Goal: Task Accomplishment & Management: Use online tool/utility

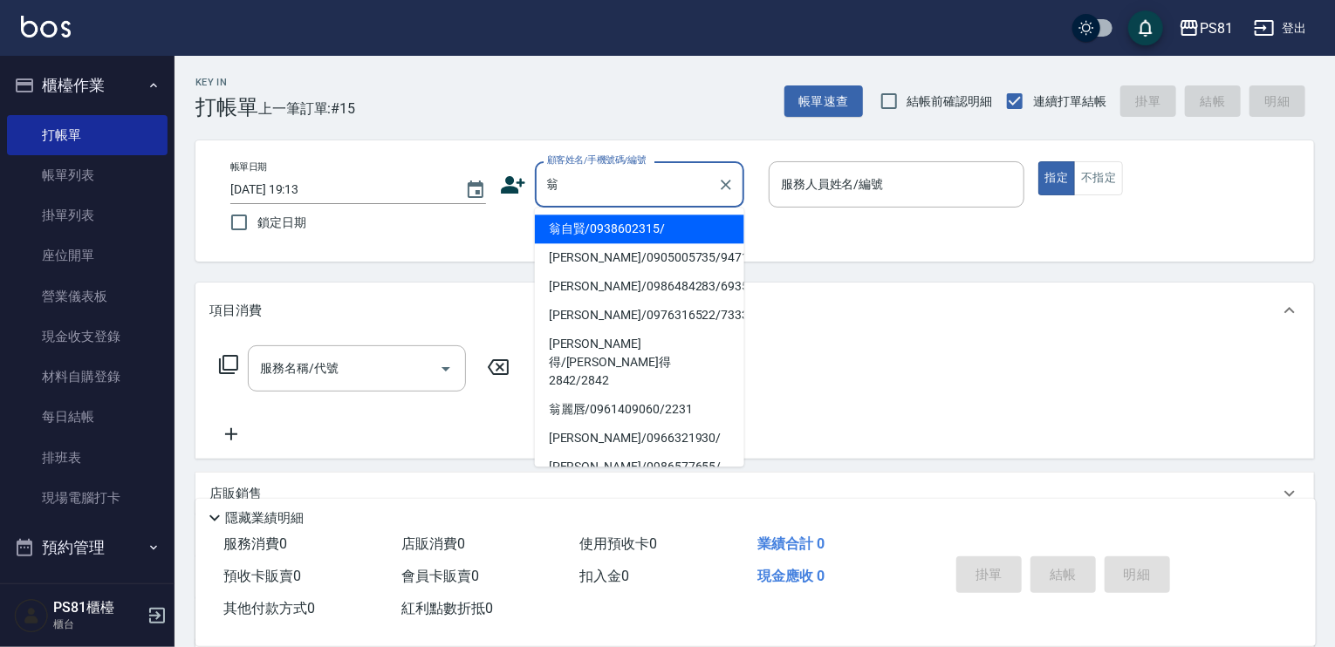
click at [611, 237] on li "翁自賢/0938602315/" at bounding box center [639, 229] width 209 height 29
type input "翁自賢/0938602315/"
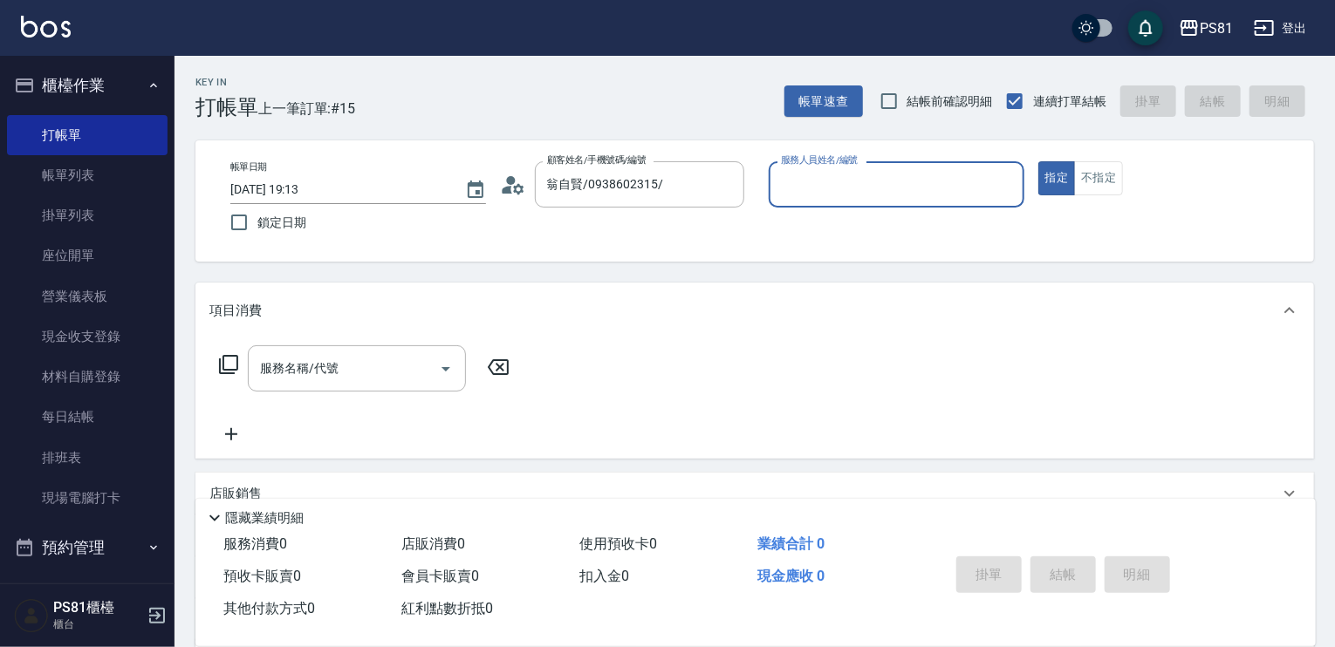
type input "小芸-8"
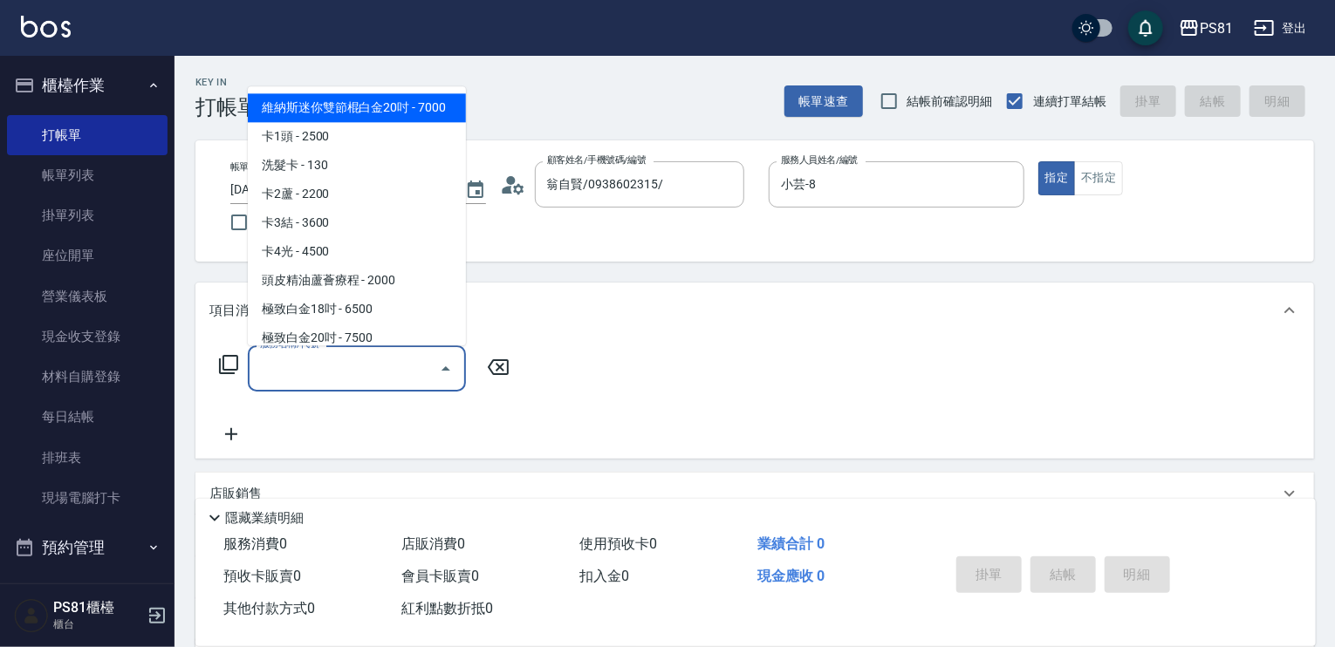
click at [384, 374] on input "服務名稱/代號" at bounding box center [344, 368] width 176 height 31
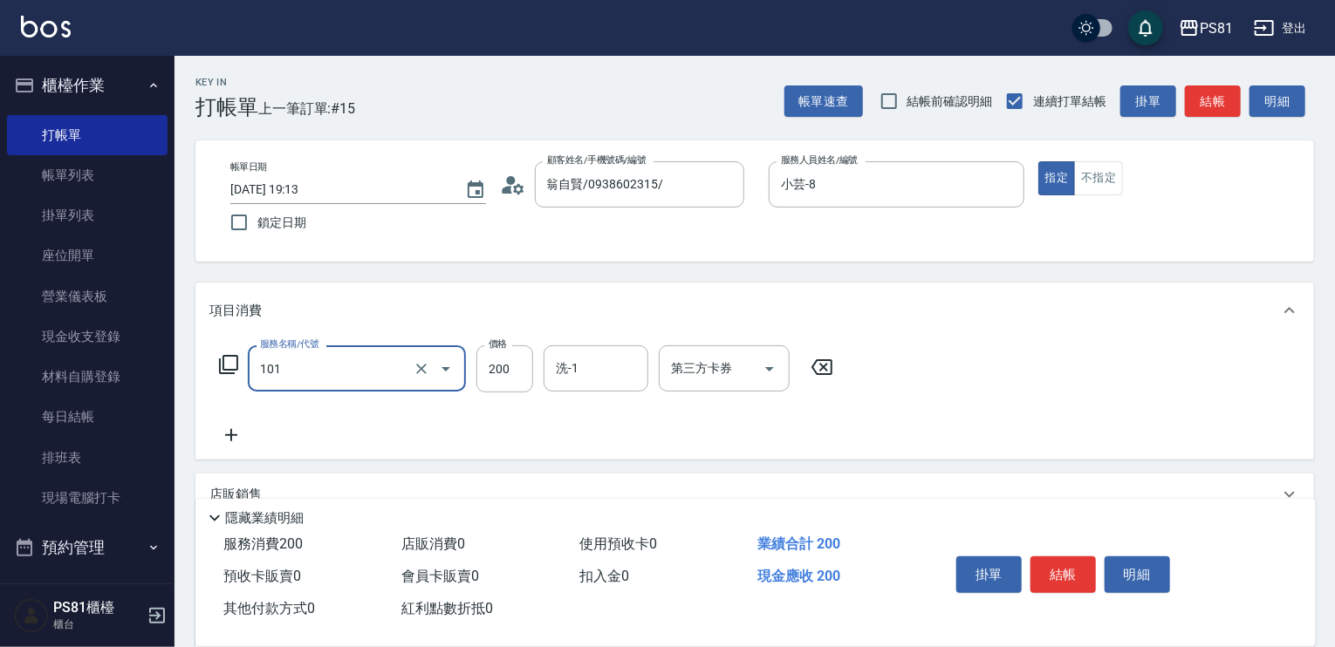
type input "一般洗髮(101)"
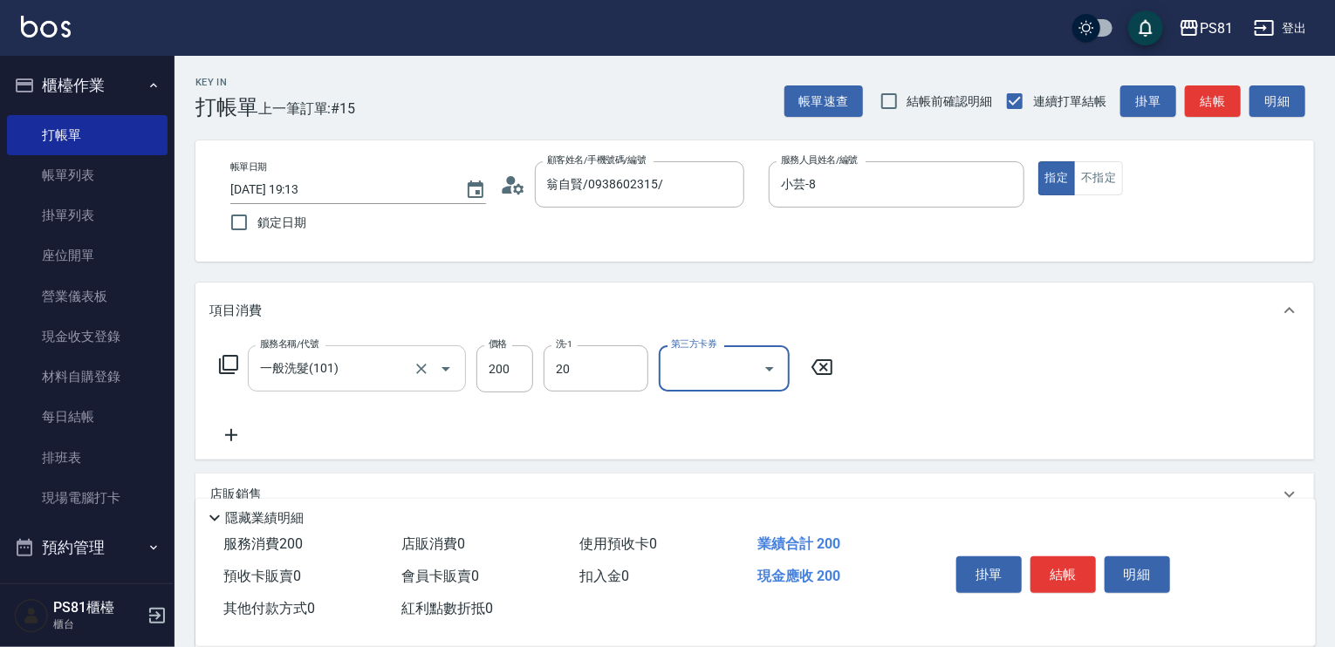
type input "[PERSON_NAME]-20"
click at [1037, 572] on button "結帳" at bounding box center [1062, 574] width 65 height 37
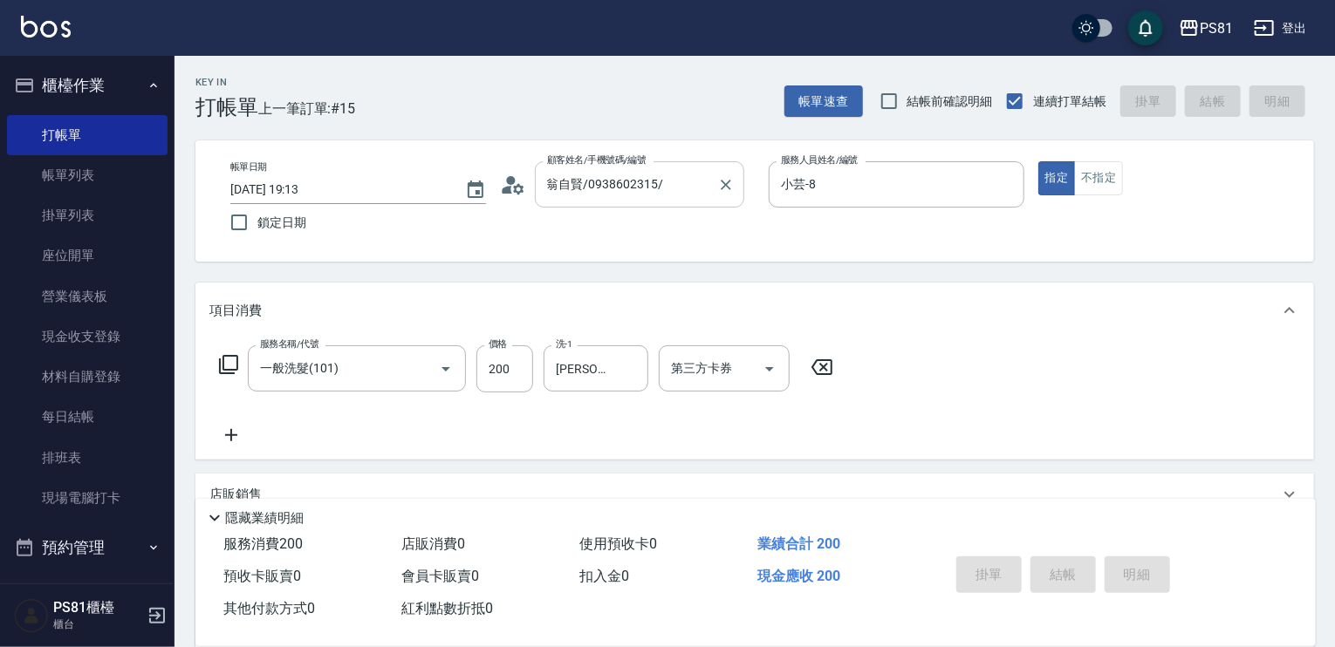
type input "[DATE] 20:05"
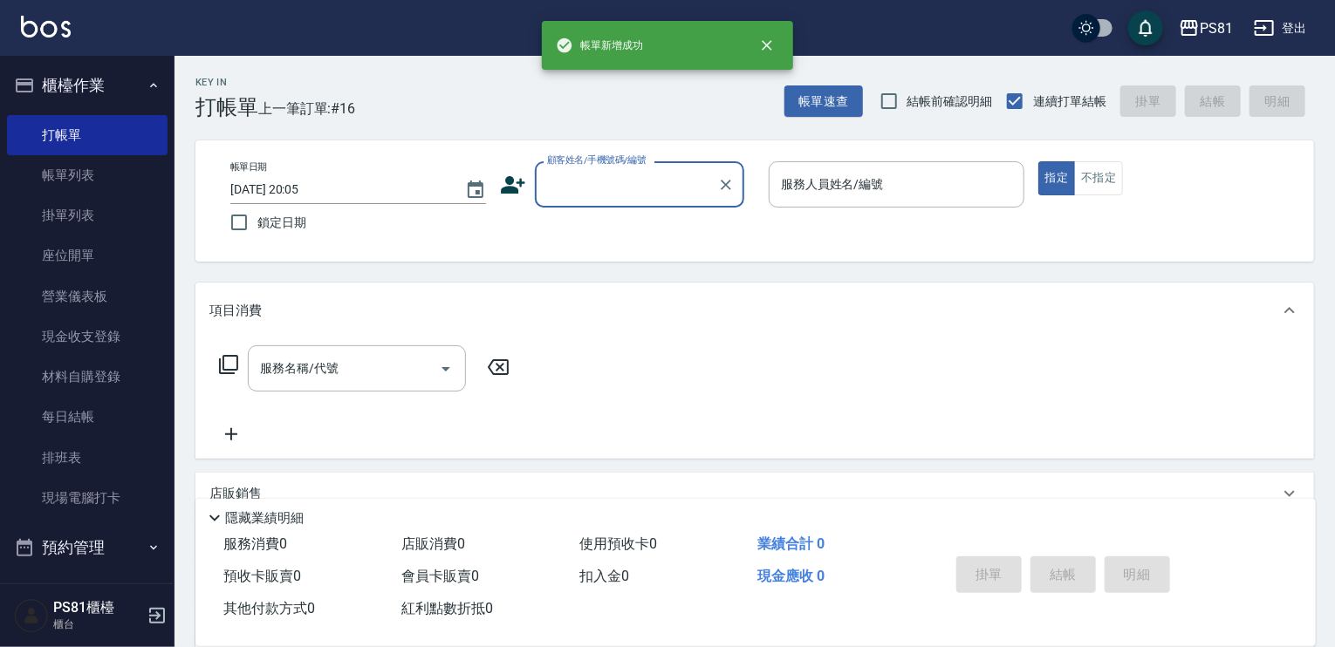
click at [605, 179] on input "顧客姓名/手機號碼/編號" at bounding box center [626, 184] width 167 height 31
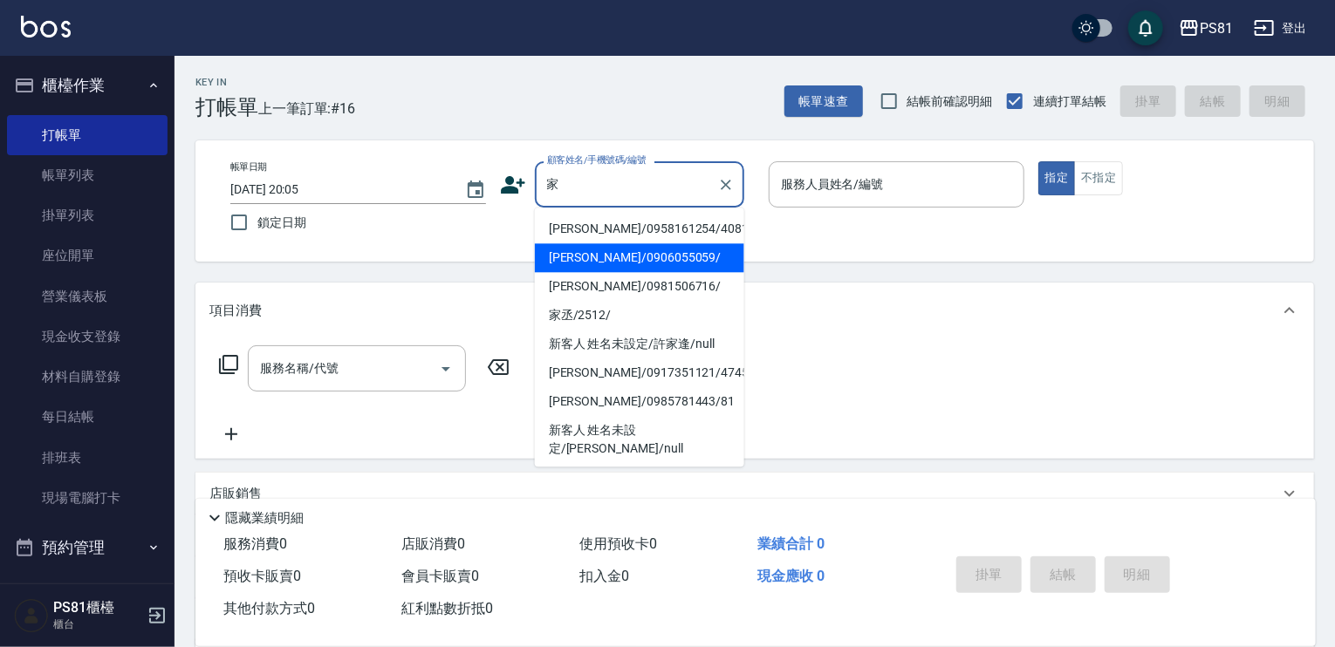
click at [603, 258] on li "[PERSON_NAME]/0906055059/" at bounding box center [639, 257] width 209 height 29
type input "[PERSON_NAME]/0906055059/"
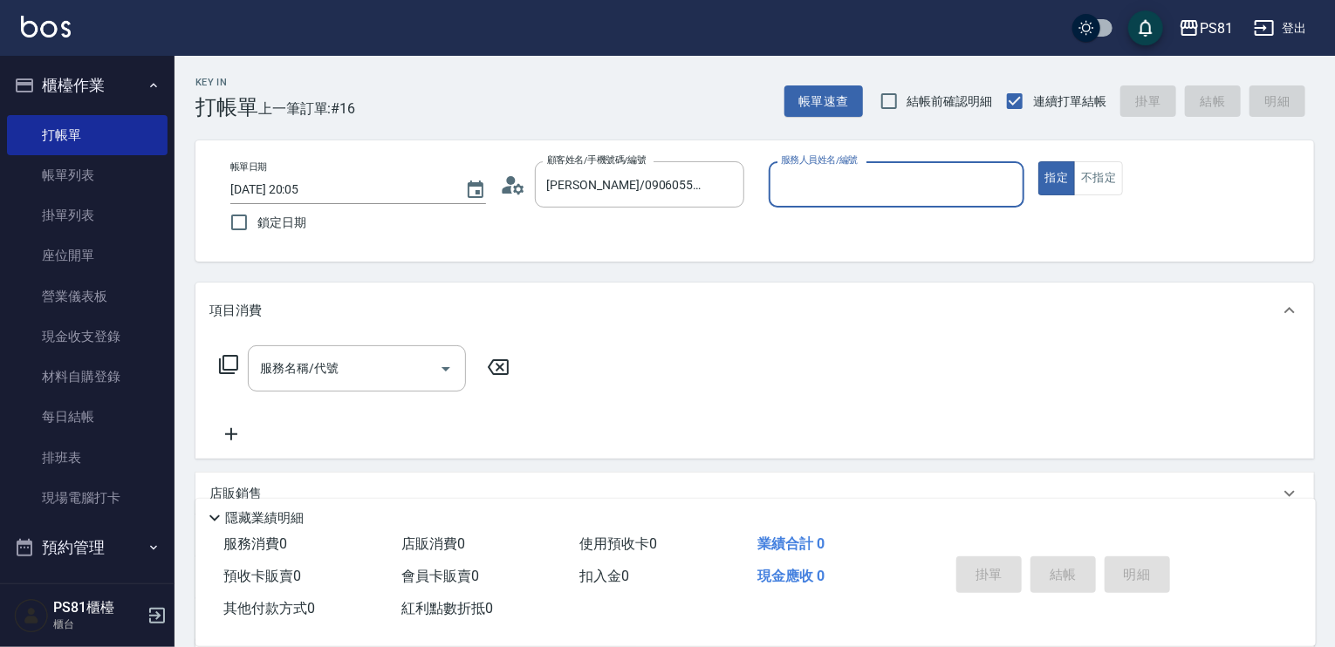
type input "小芸-8"
click at [370, 364] on div "服務名稱/代號" at bounding box center [357, 368] width 218 height 46
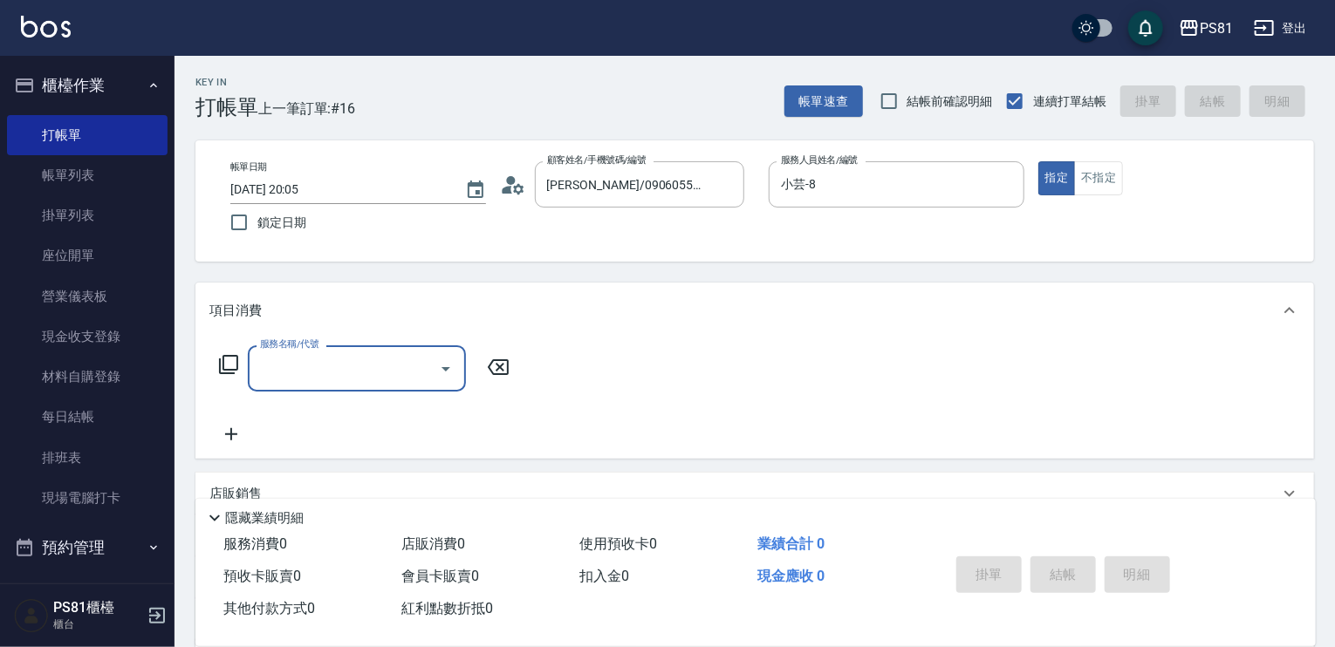
click at [370, 364] on input "服務名稱/代號" at bounding box center [344, 368] width 176 height 31
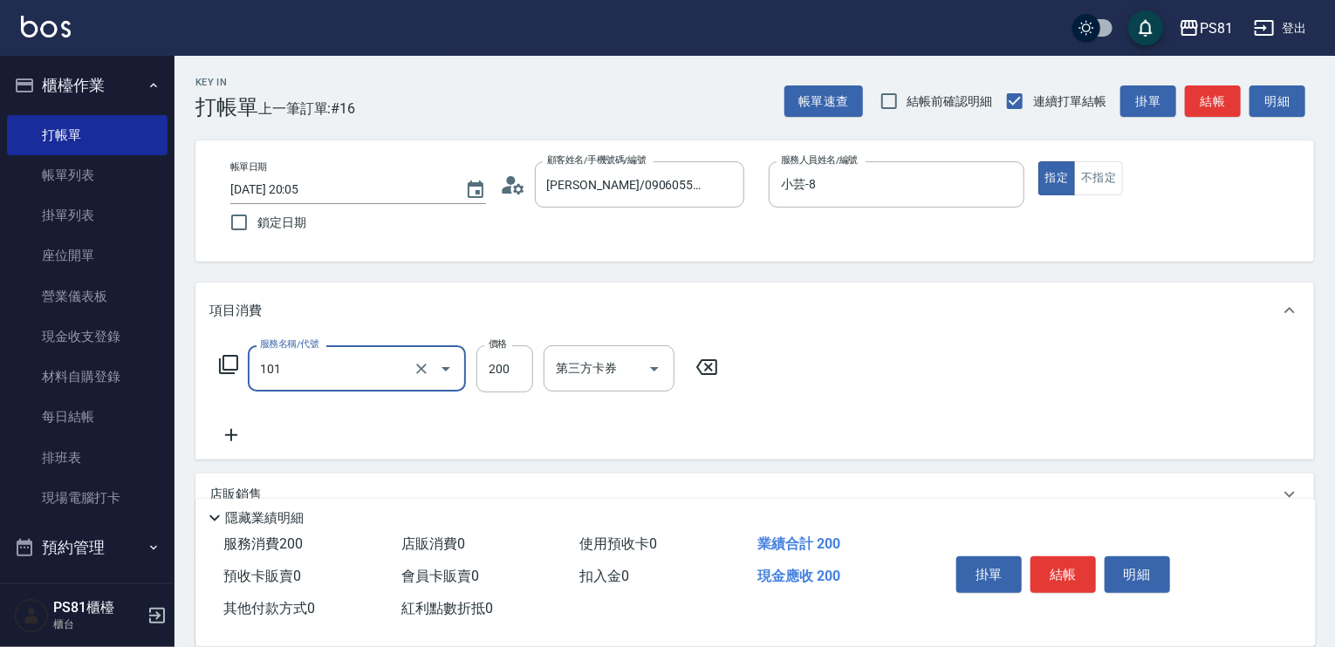
type input "一般洗髮(101)"
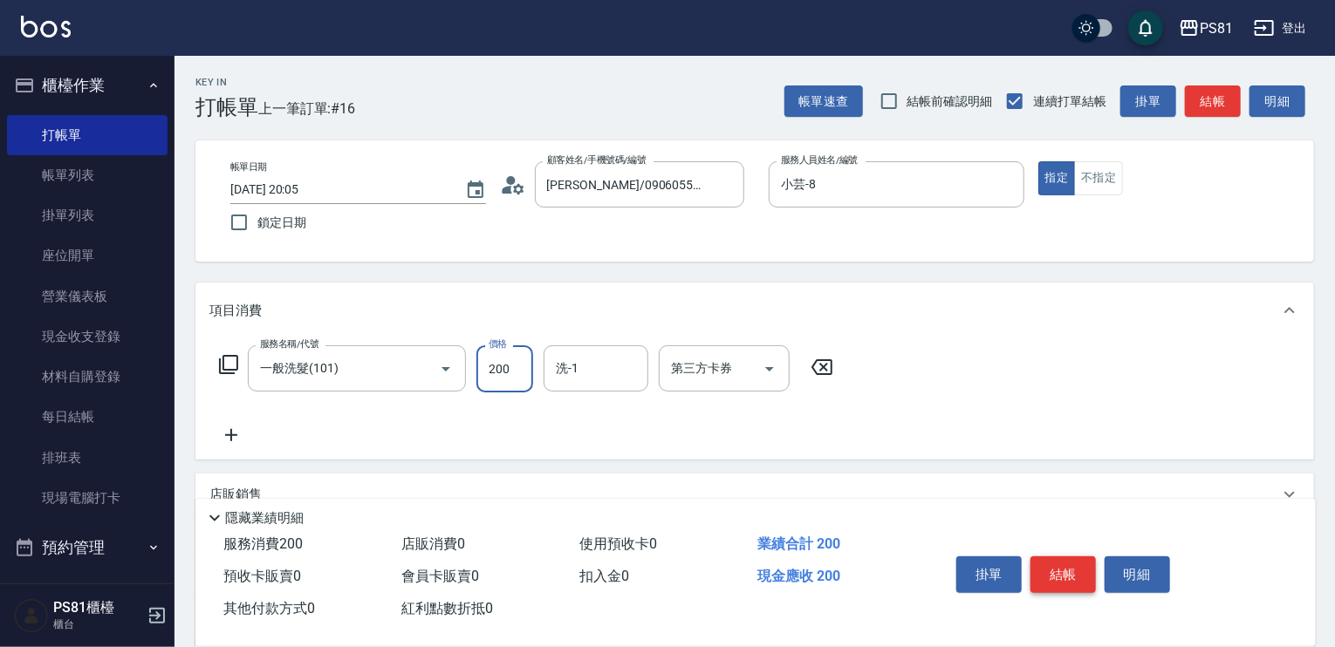
click at [1062, 575] on button "結帳" at bounding box center [1062, 574] width 65 height 37
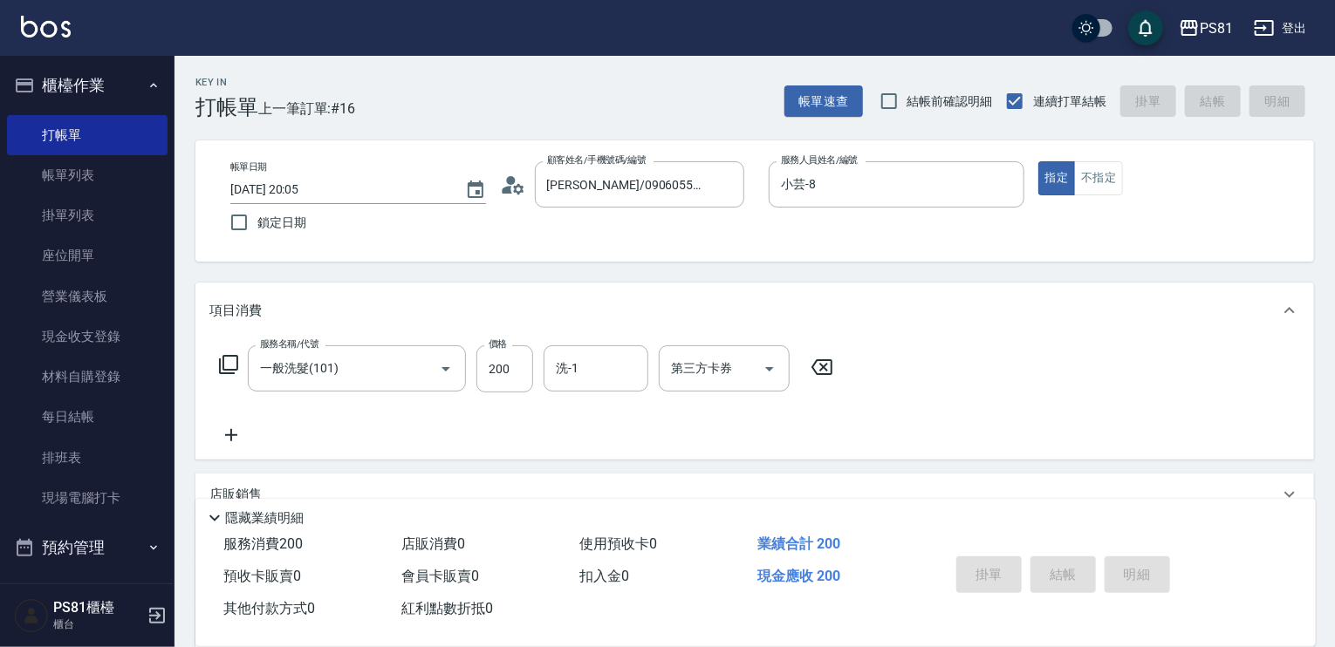
type input "[DATE] 20:06"
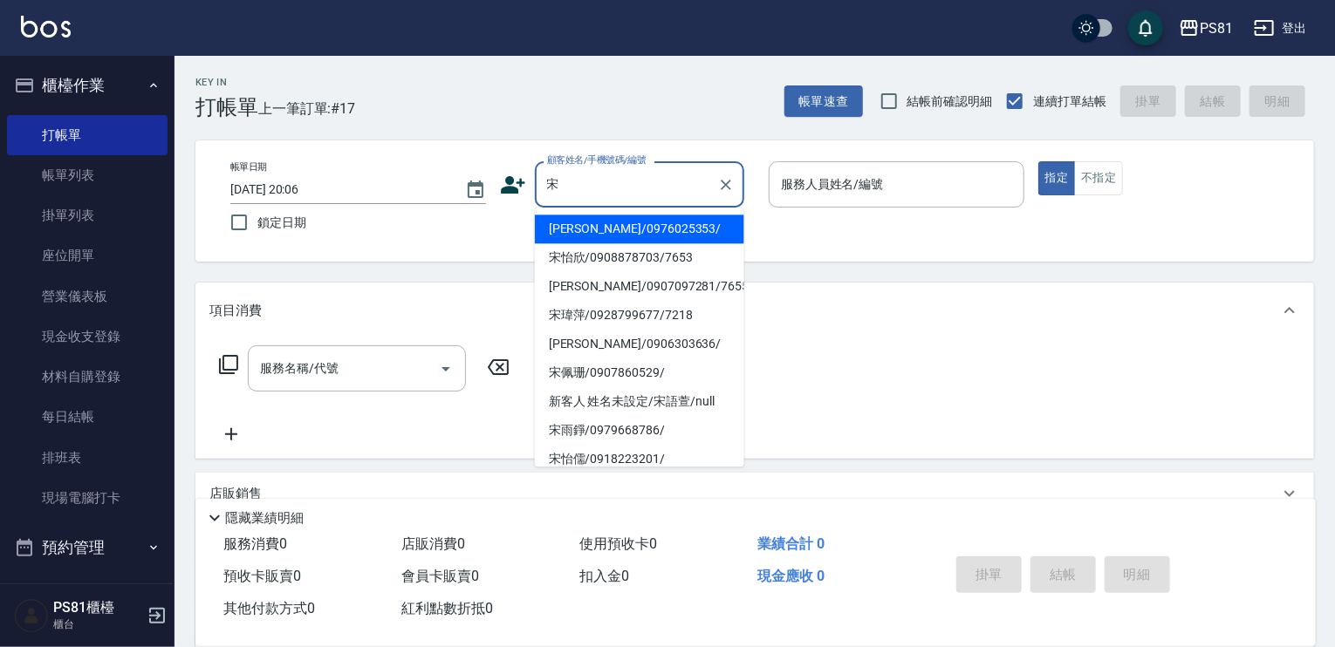
click at [628, 224] on li "[PERSON_NAME]/0976025353/" at bounding box center [639, 229] width 209 height 29
type input "[PERSON_NAME]/0976025353/"
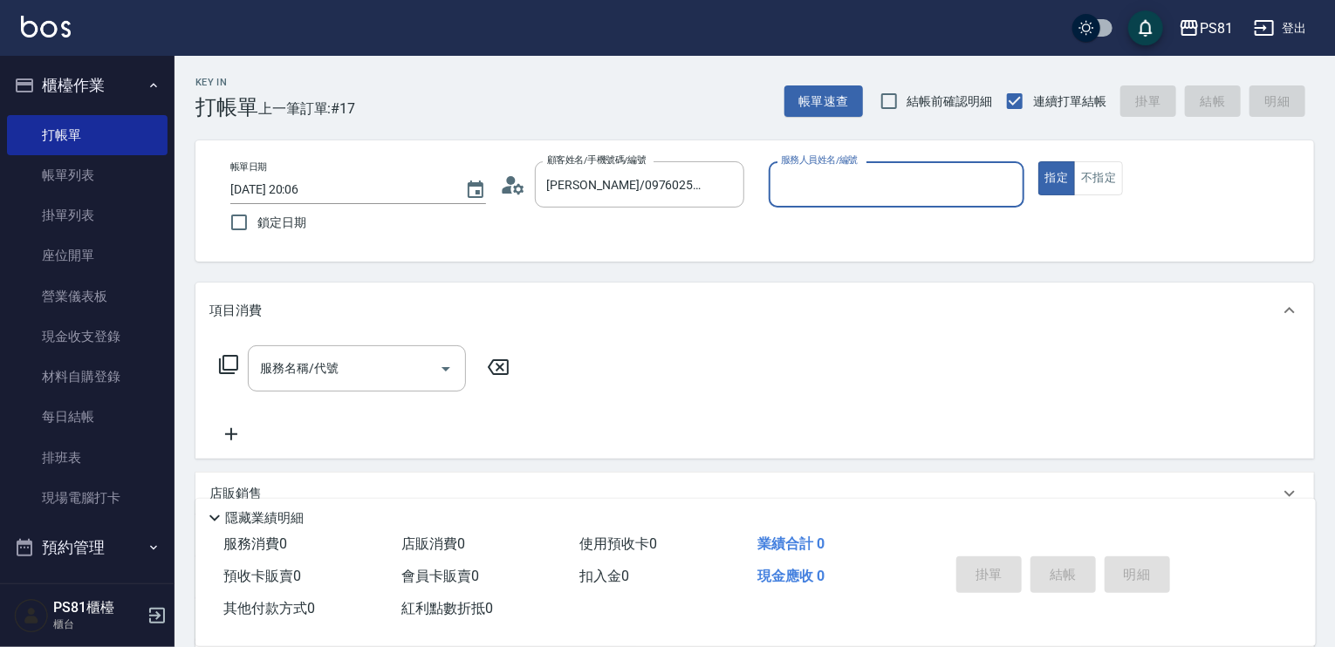
type input "小芸-8"
click at [370, 373] on input "服務名稱/代號" at bounding box center [344, 368] width 176 height 31
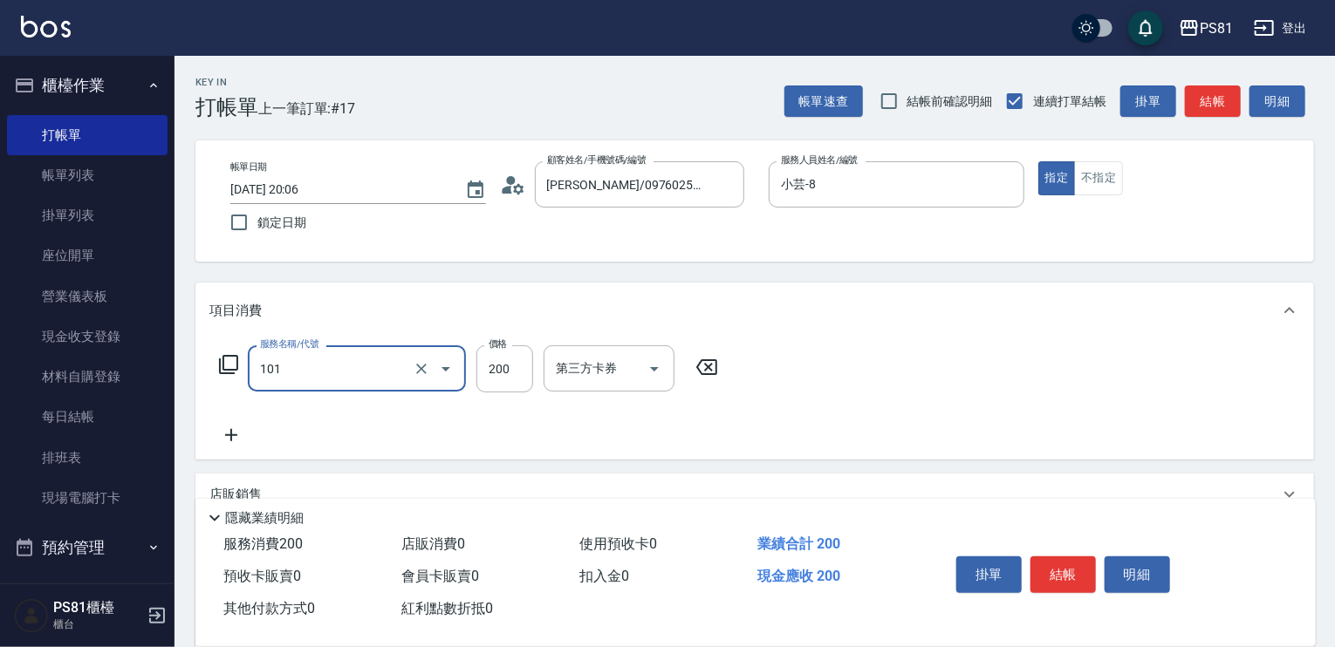
type input "一般洗髮(101)"
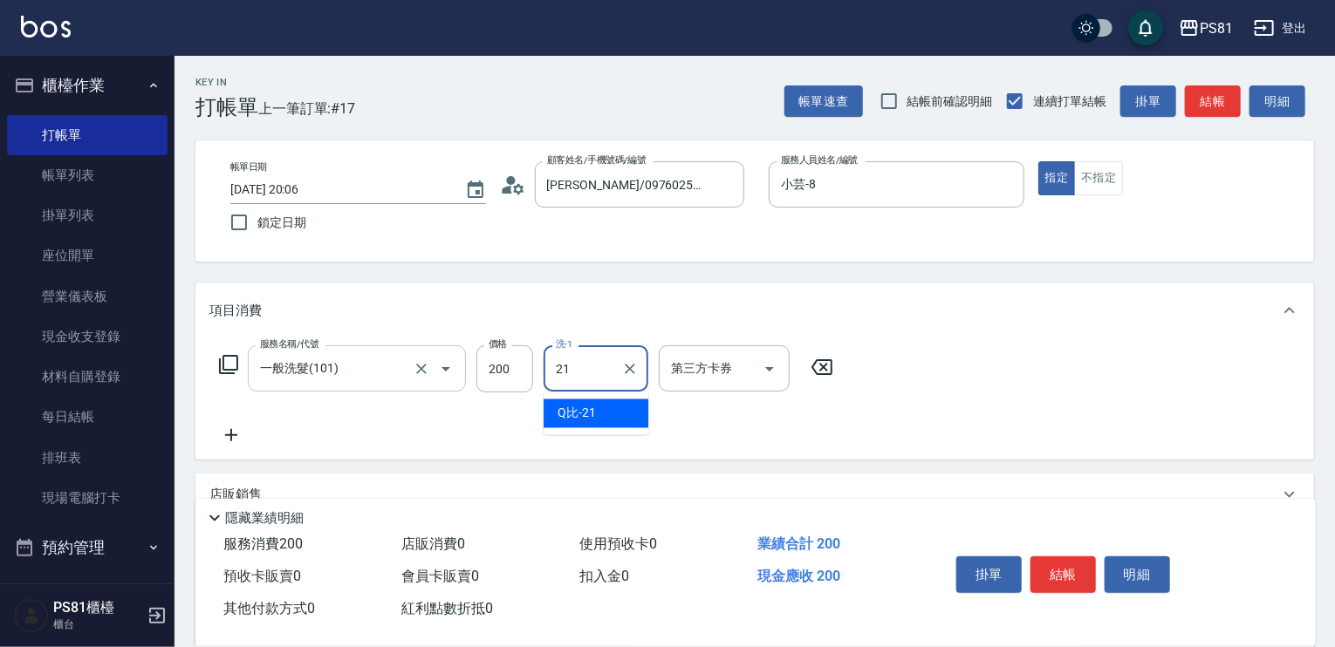
type input "Q比-21"
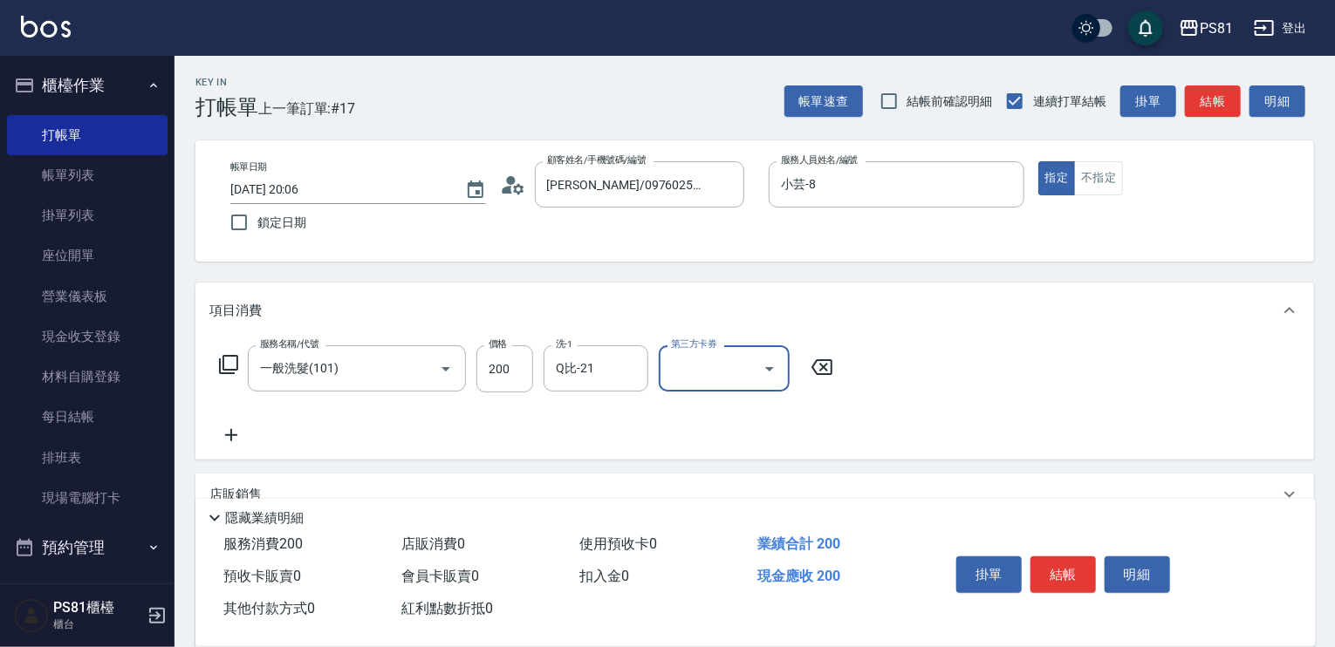
click at [1047, 570] on button "結帳" at bounding box center [1062, 574] width 65 height 37
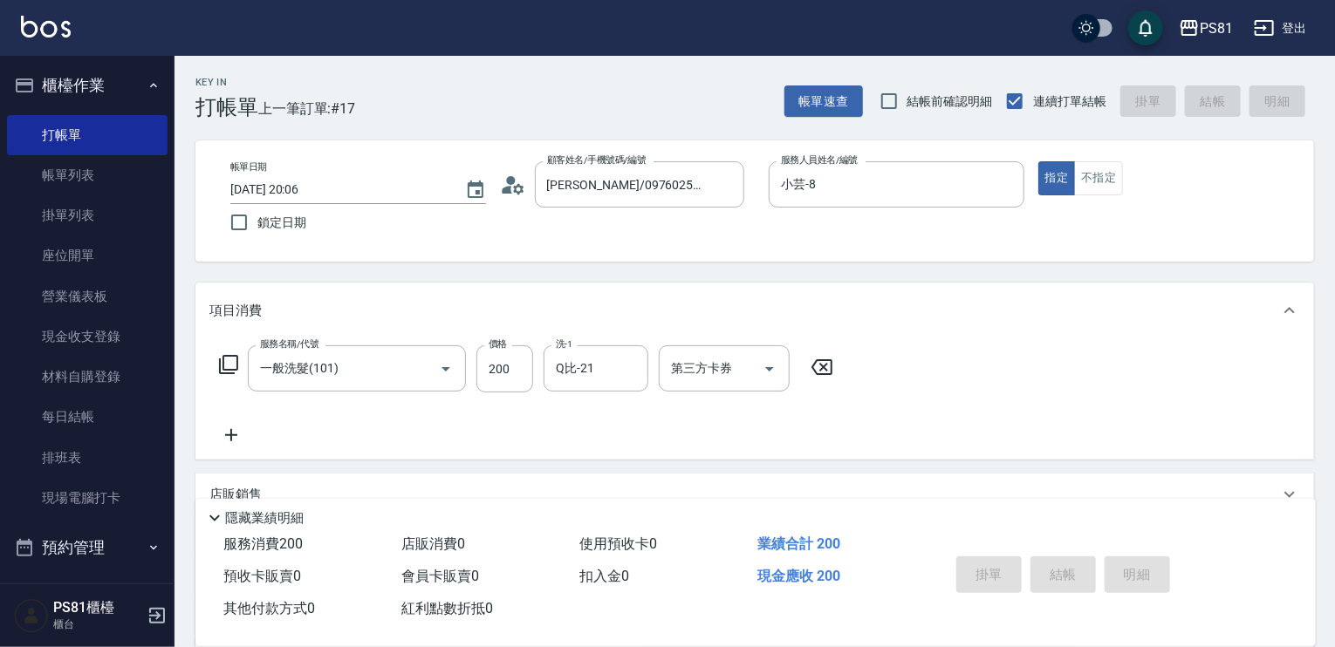
type input "[DATE] 20:15"
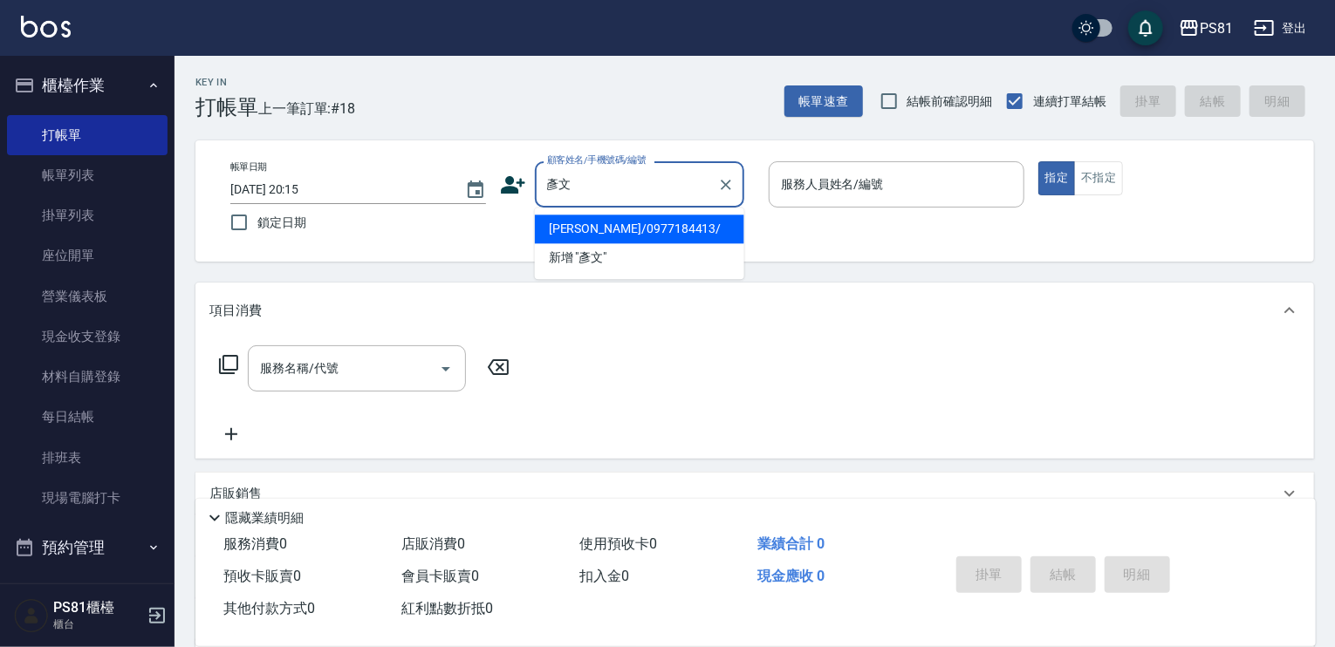
click at [674, 214] on ul "[PERSON_NAME]/0977184413/ [PERSON_NAME] "[PERSON_NAME]"" at bounding box center [639, 244] width 209 height 72
click at [679, 221] on li "[PERSON_NAME]/0977184413/" at bounding box center [639, 229] width 209 height 29
type input "[PERSON_NAME]/0977184413/"
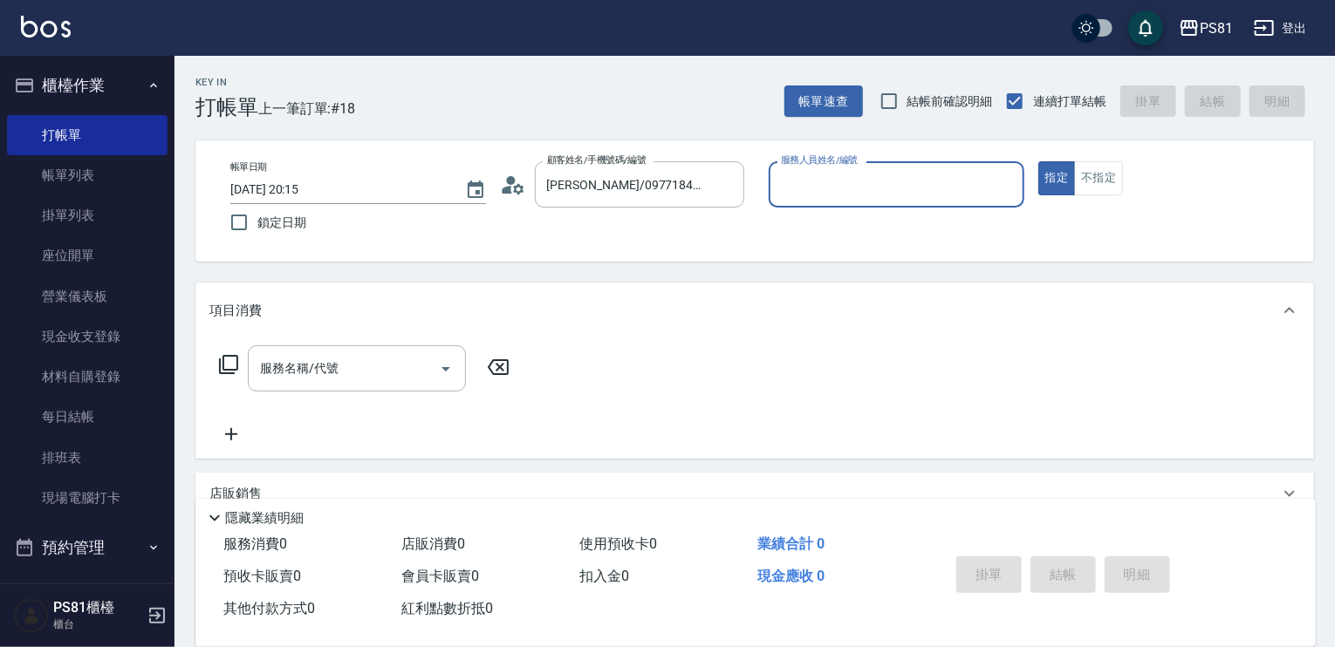
type input "采蓮-2"
click at [311, 389] on div "服務名稱/代號" at bounding box center [357, 368] width 218 height 46
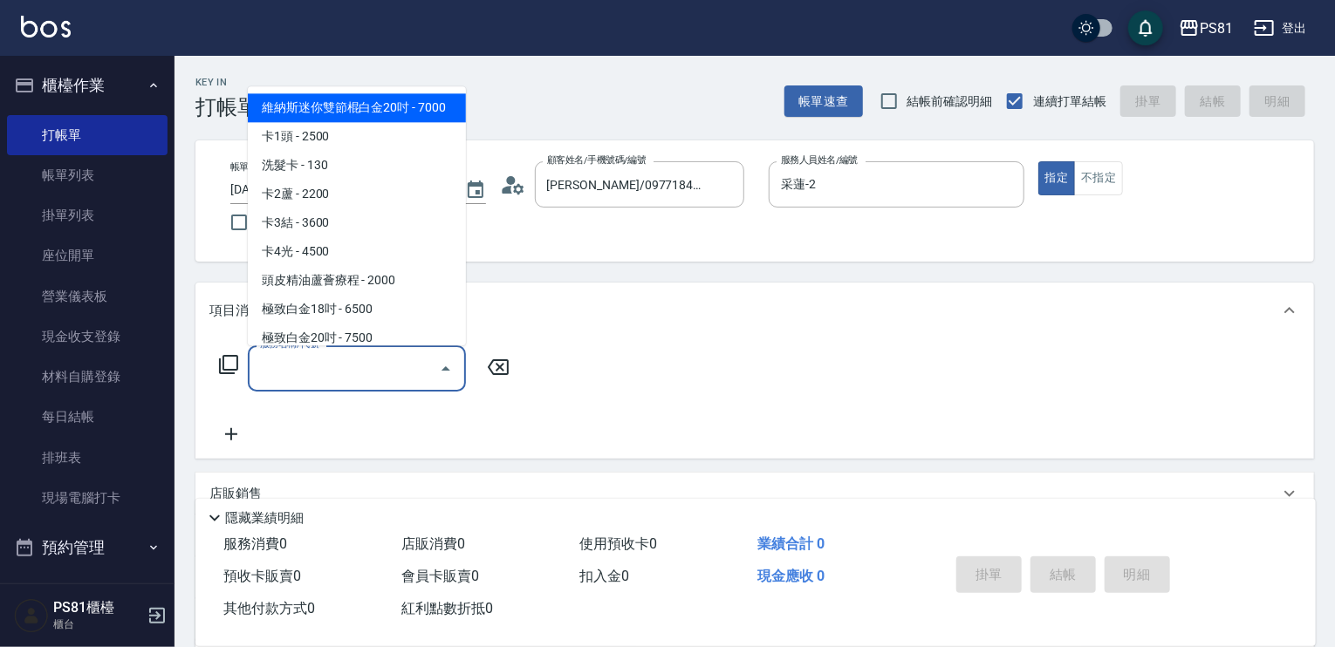
click at [309, 365] on input "服務名稱/代號" at bounding box center [344, 368] width 176 height 31
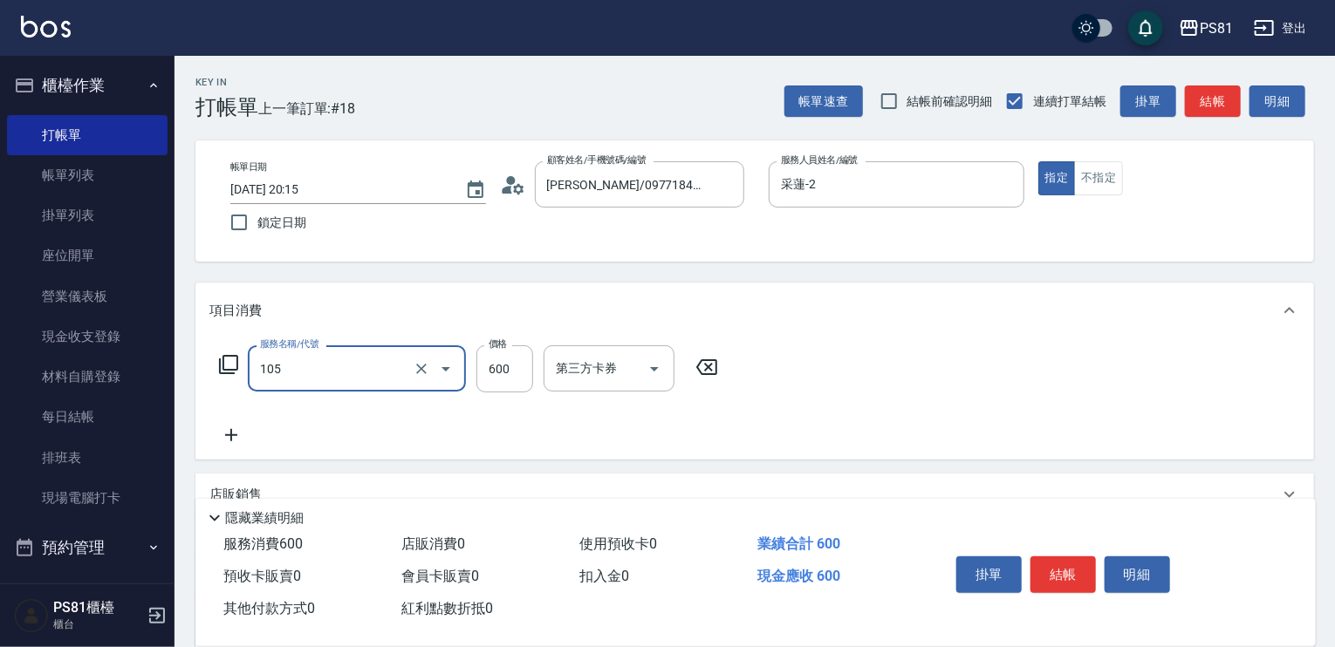
type input "A級洗剪600(105)"
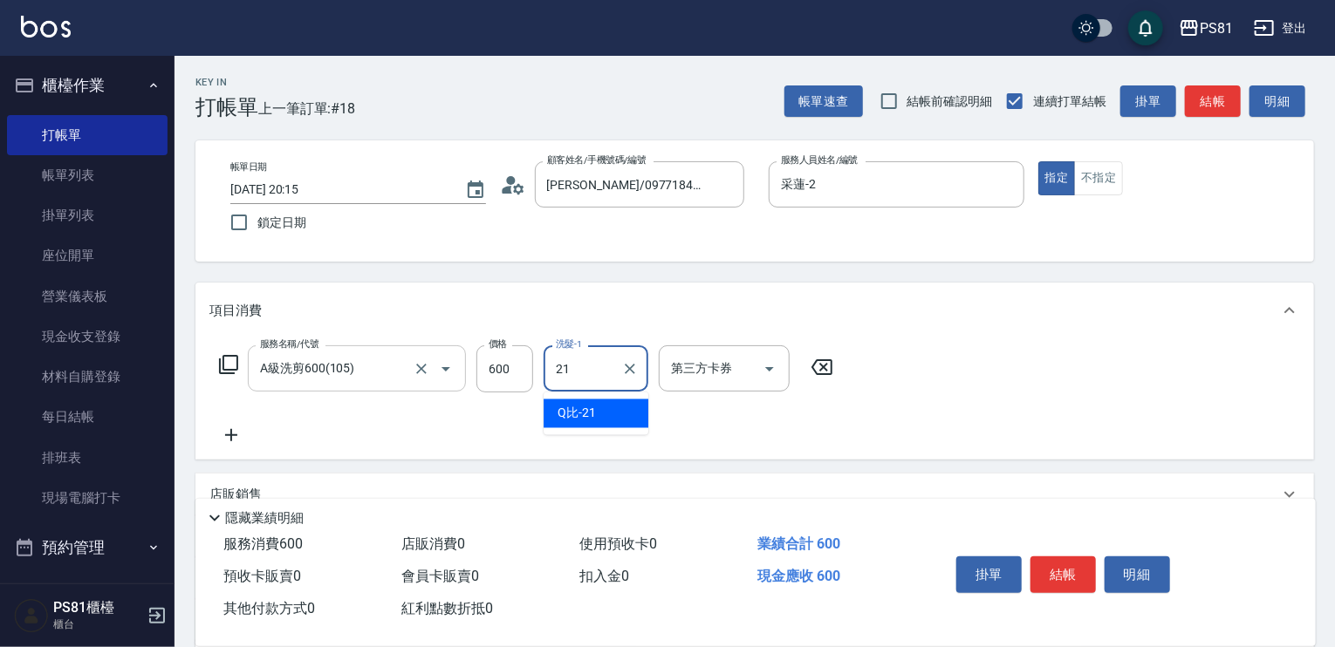
type input "Q比-21"
drag, startPoint x: 907, startPoint y: 403, endPoint x: 1083, endPoint y: 535, distance: 220.0
click at [942, 422] on div "服務名稱/代號 A級洗剪600(105) 服務名稱/代號 價格 600 價格 洗髮-1 Q比-21 洗髮-1 第三方卡券 第三方卡券" at bounding box center [754, 398] width 1118 height 121
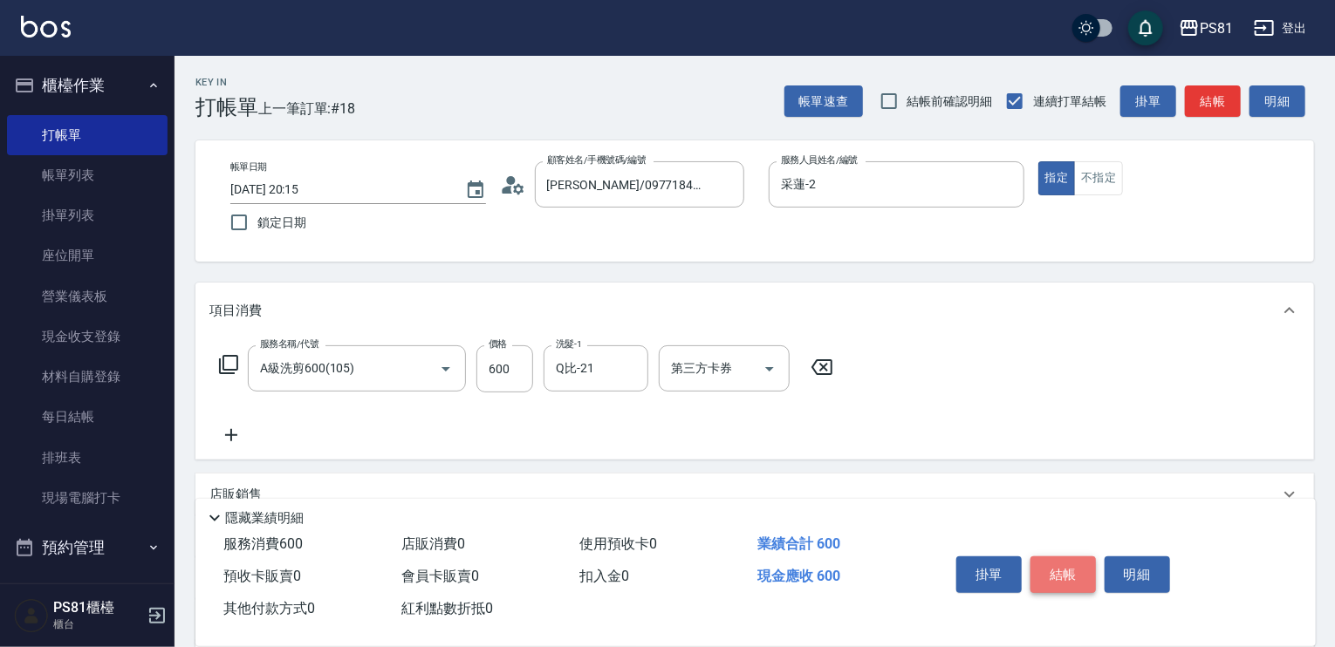
click at [1061, 563] on button "結帳" at bounding box center [1062, 574] width 65 height 37
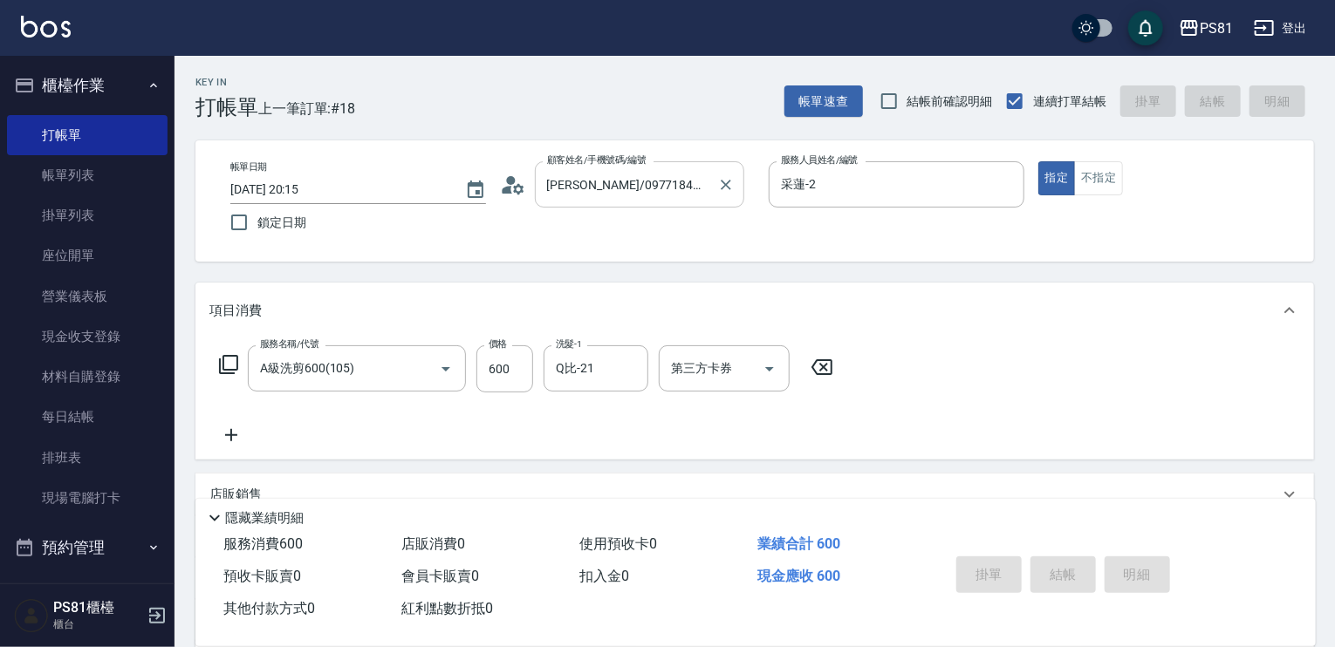
type input "[DATE] 20:33"
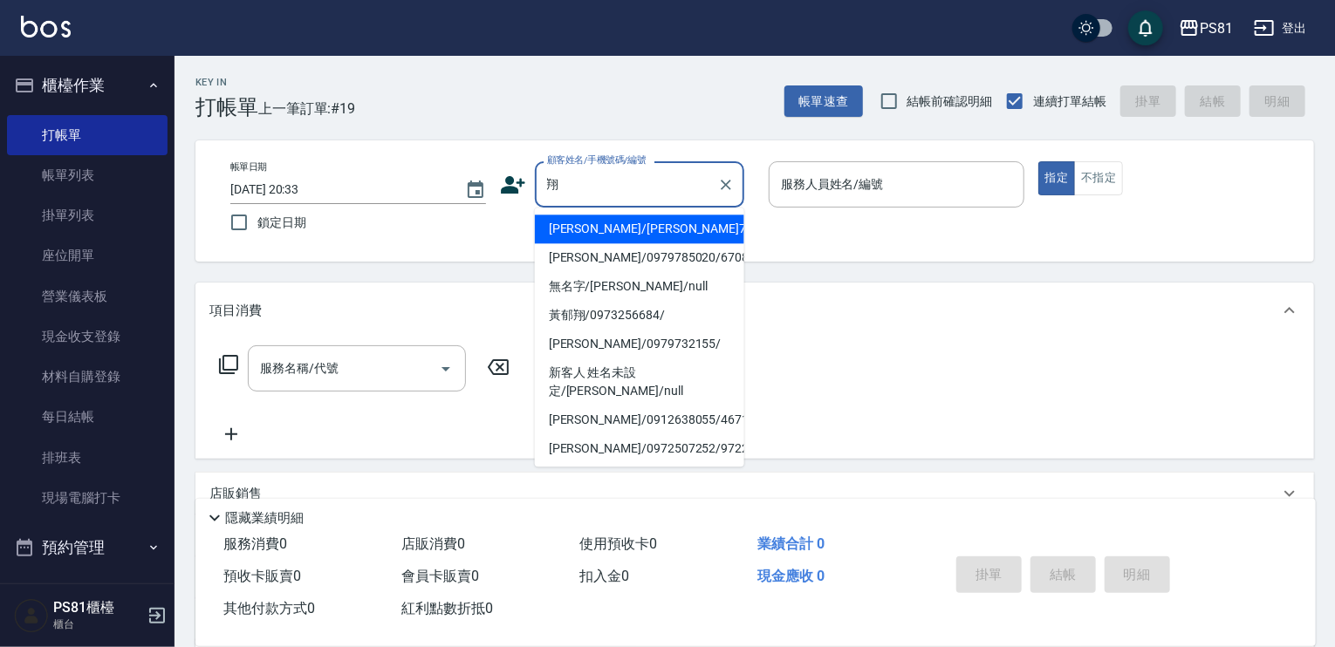
click at [719, 361] on li "新客人 姓名未設定/[PERSON_NAME]/null" at bounding box center [639, 381] width 209 height 47
type input "新客人 姓名未設定/[PERSON_NAME]/null"
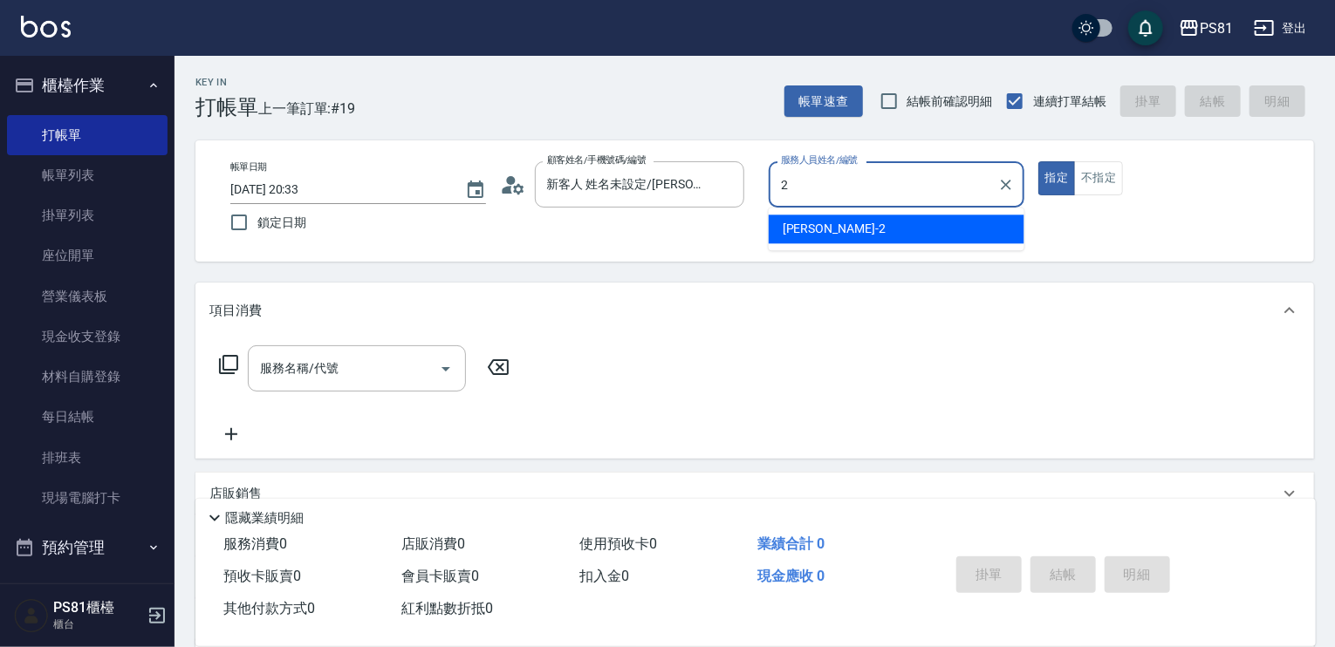
type input "采蓮-2"
type button "true"
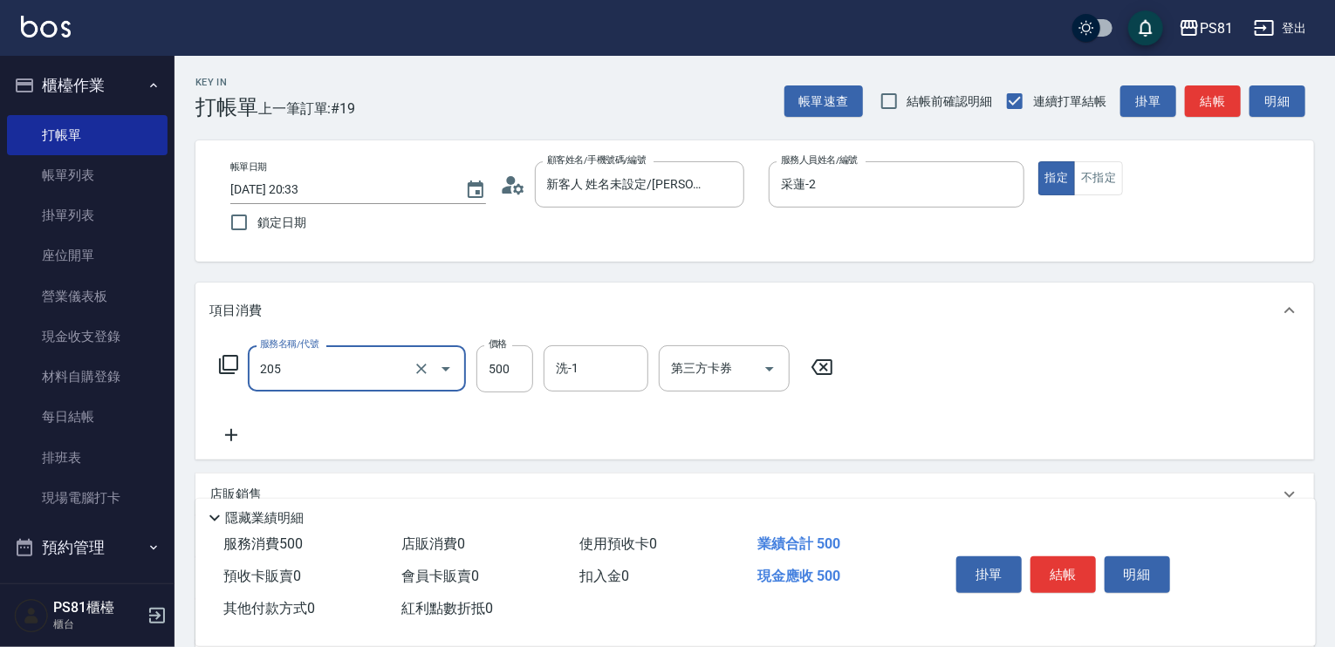
type input "A級單剪400(205)"
drag, startPoint x: 1017, startPoint y: 416, endPoint x: 1072, endPoint y: 528, distance: 124.4
click at [1018, 417] on div "服務名稱/代號 A級單剪400(205) 服務名稱/代號 價格 500 價格 洗-1 洗-1 第三方卡券 第三方卡券" at bounding box center [754, 398] width 1118 height 121
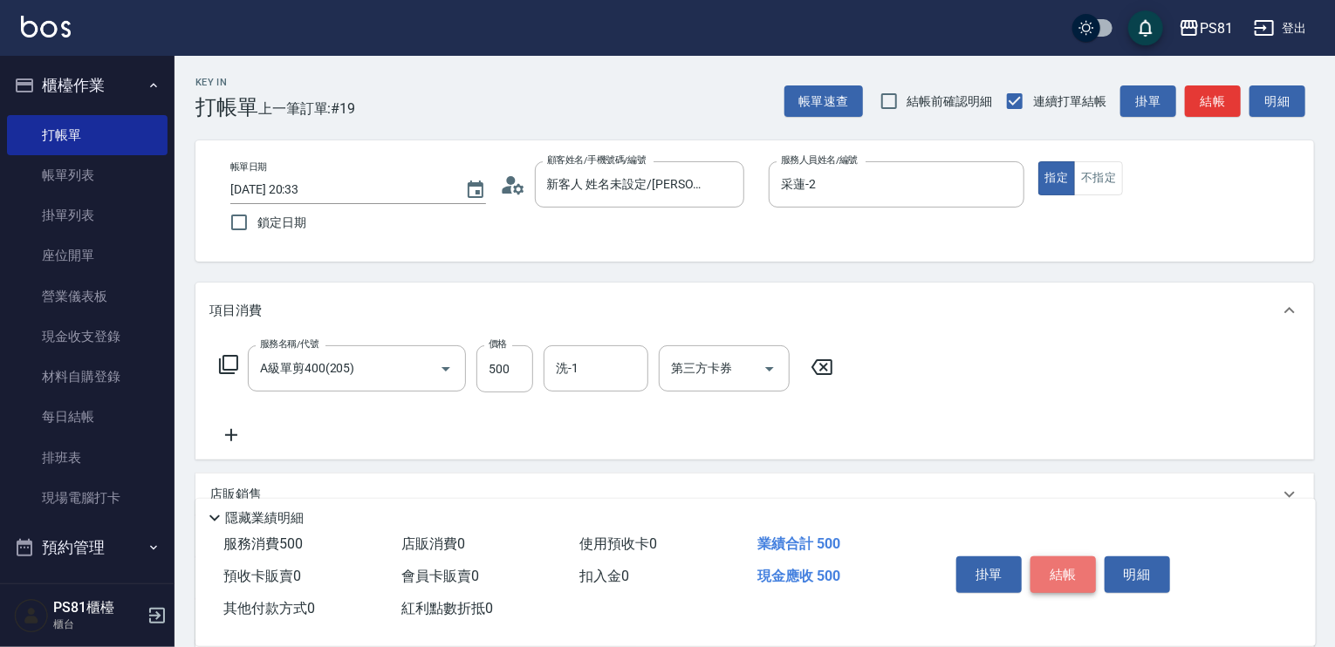
click at [1083, 556] on button "結帳" at bounding box center [1062, 574] width 65 height 37
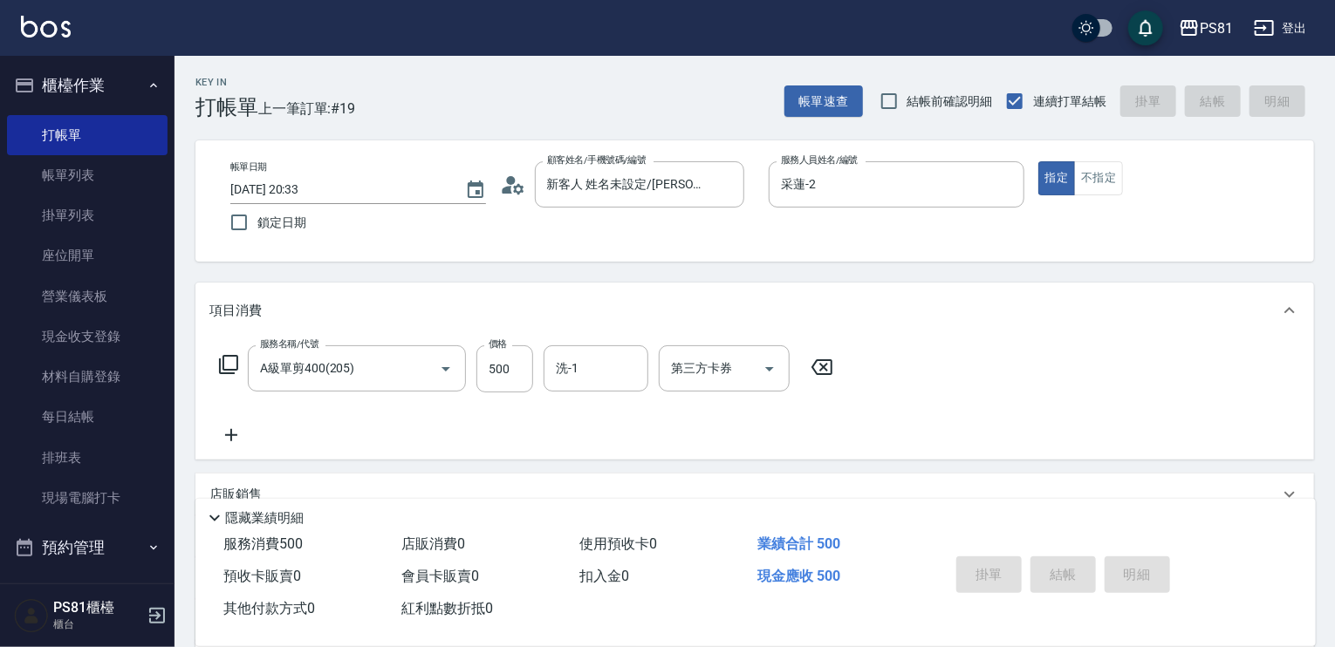
type input "[DATE] 20:34"
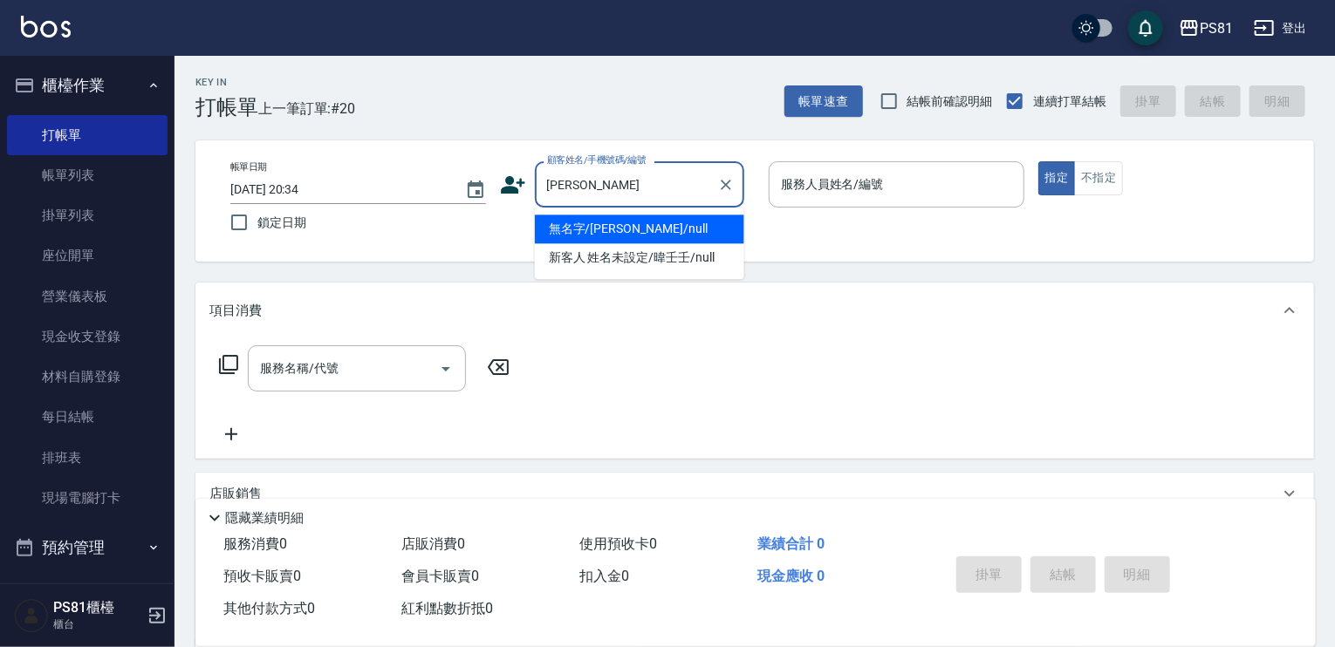
click at [638, 219] on li "無名字/[PERSON_NAME]/null" at bounding box center [639, 229] width 209 height 29
type input "無名字/[PERSON_NAME]/null"
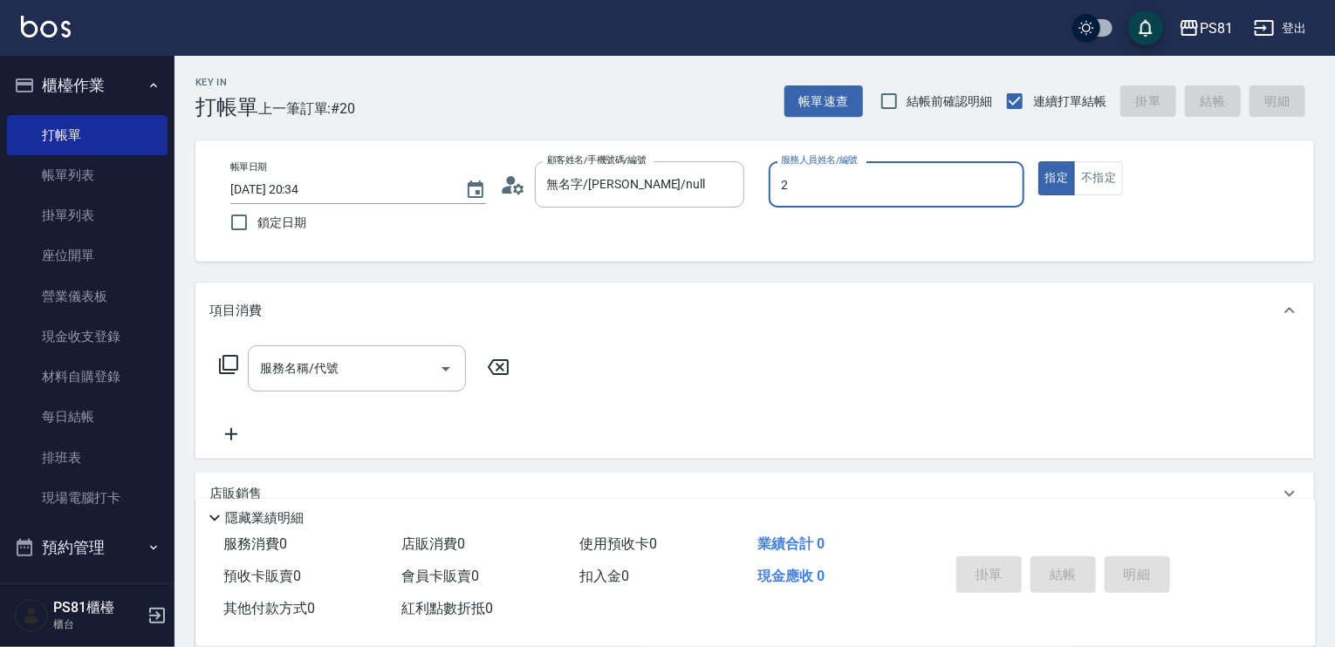
type input "采蓮-2"
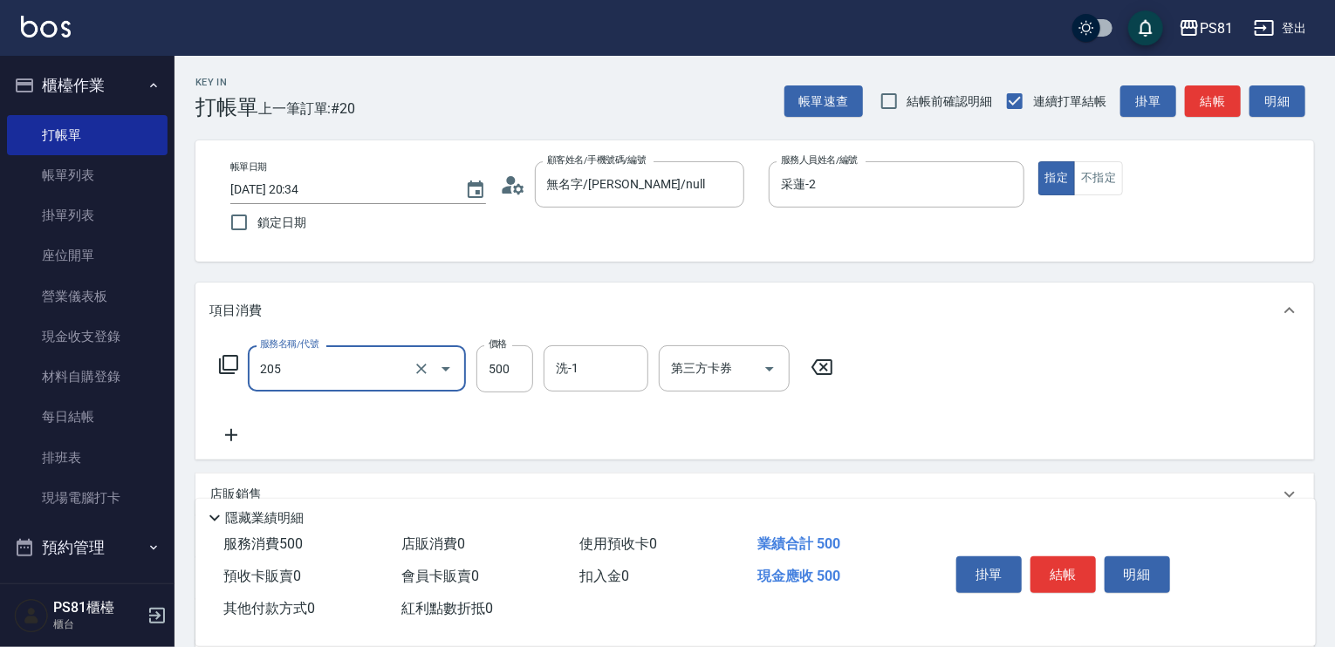
type input "A級單剪400(205)"
drag, startPoint x: 1108, startPoint y: 395, endPoint x: 1082, endPoint y: 524, distance: 131.7
click at [1107, 399] on div "服務名稱/代號 A級單剪400(205) 服務名稱/代號 價格 500 價格 洗-1 洗-1 第三方卡券 第三方卡券" at bounding box center [754, 398] width 1118 height 121
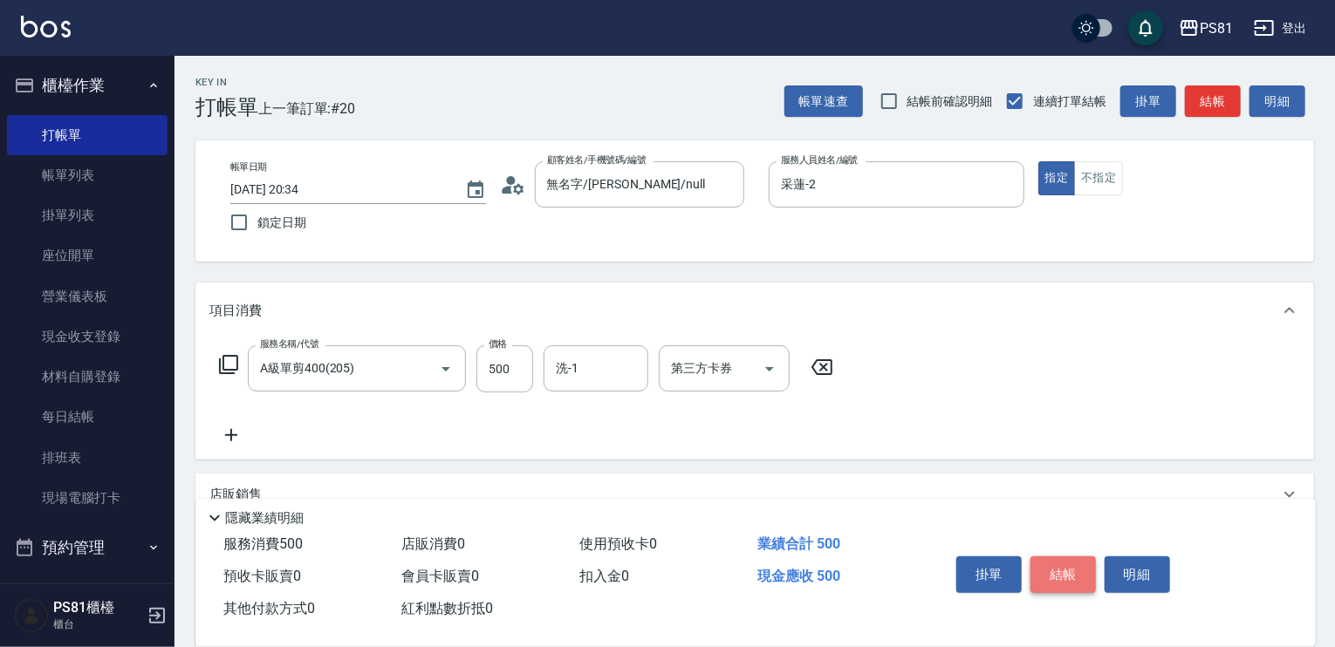
click at [1056, 576] on button "結帳" at bounding box center [1062, 574] width 65 height 37
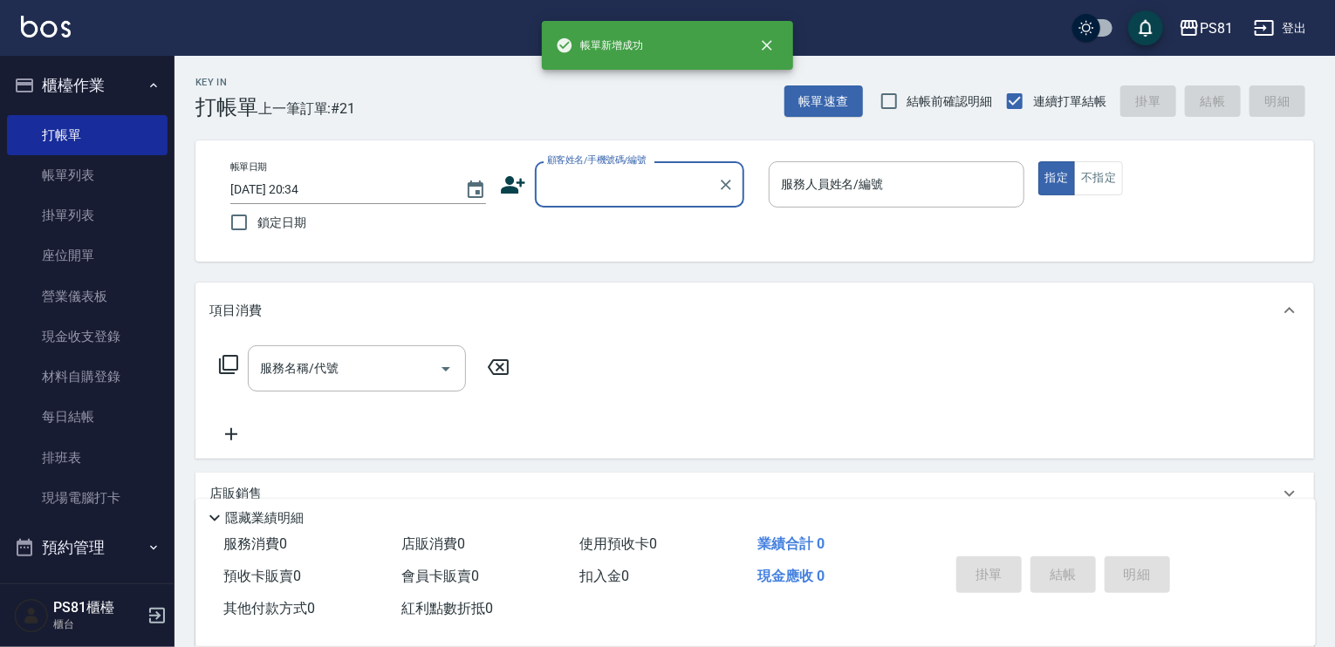
type input "ㄓ"
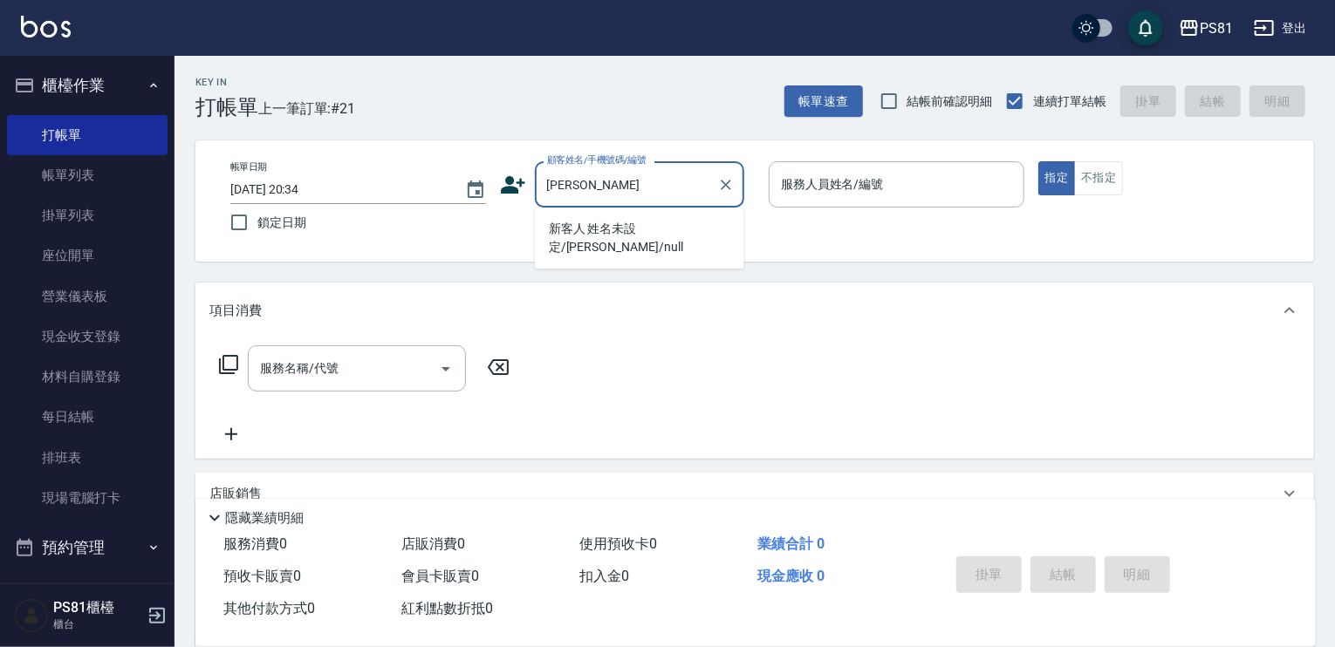
click at [727, 227] on li "新客人 姓名未設定/[PERSON_NAME]/null" at bounding box center [639, 238] width 209 height 47
type input "新客人 姓名未設定/[PERSON_NAME]/null"
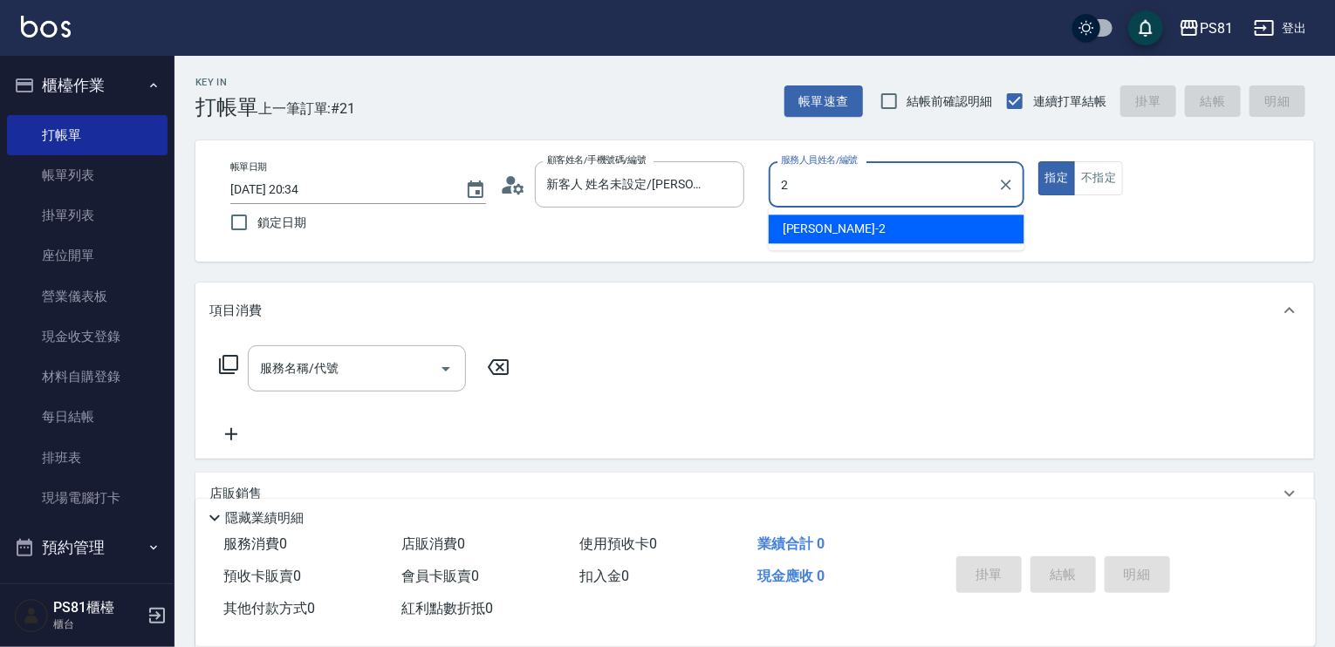
type input "采蓮-2"
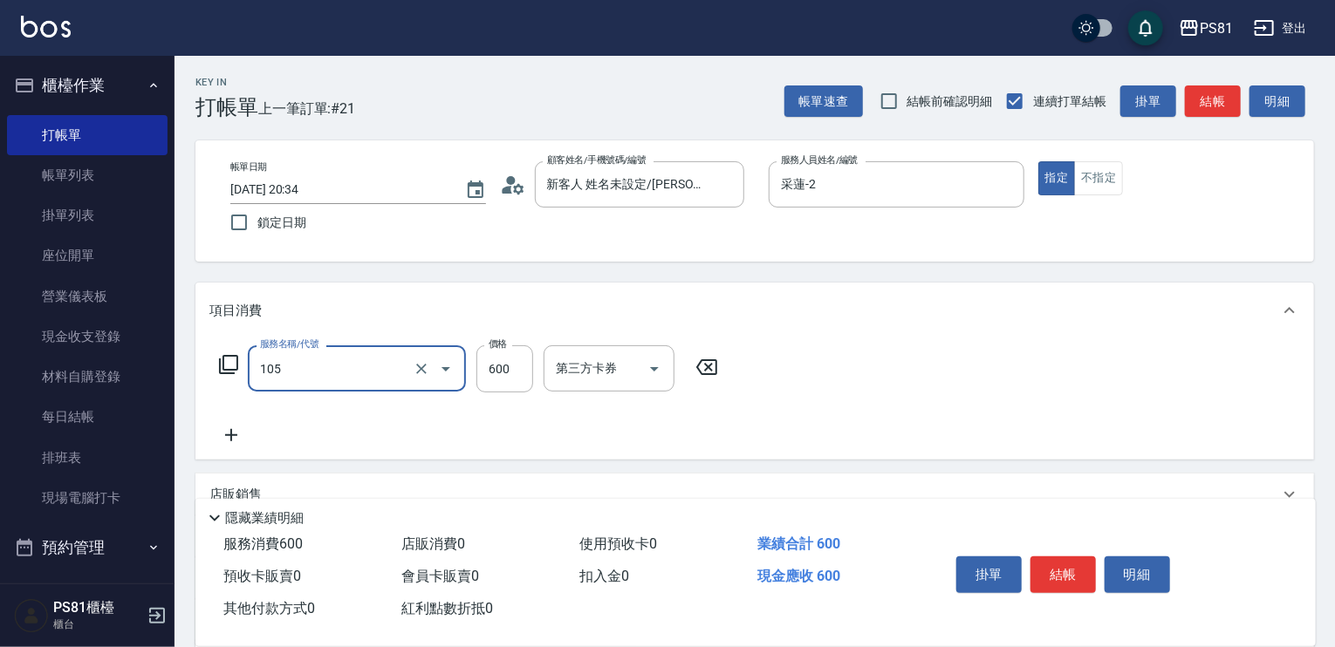
type input "A級洗剪600(105)"
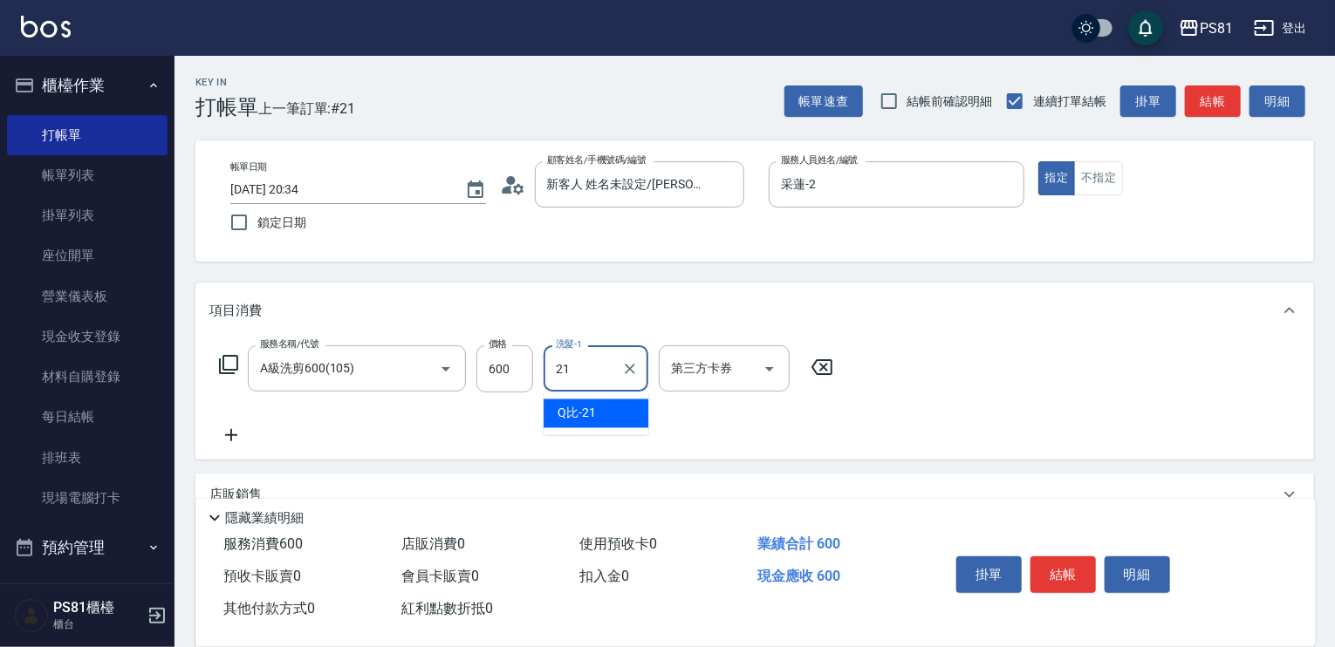
type input "Q比-21"
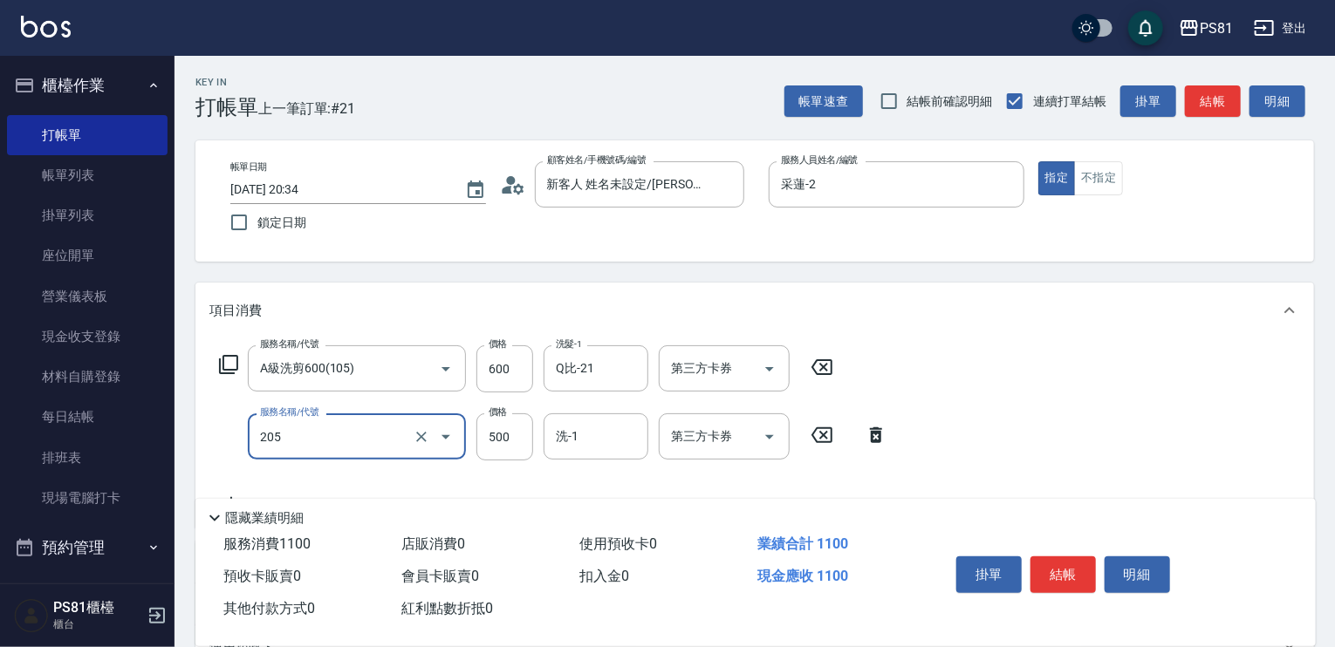
type input "A級單剪400(205)"
drag, startPoint x: 1057, startPoint y: 434, endPoint x: 1071, endPoint y: 534, distance: 101.3
click at [1061, 447] on div "服務名稱/代號 A級洗剪600(105) 服務名稱/代號 價格 600 價格 洗髮-1 Q比-21 洗髮-1 第三方卡券 第三方卡券 服務名稱/代號 A級單剪…" at bounding box center [754, 432] width 1118 height 189
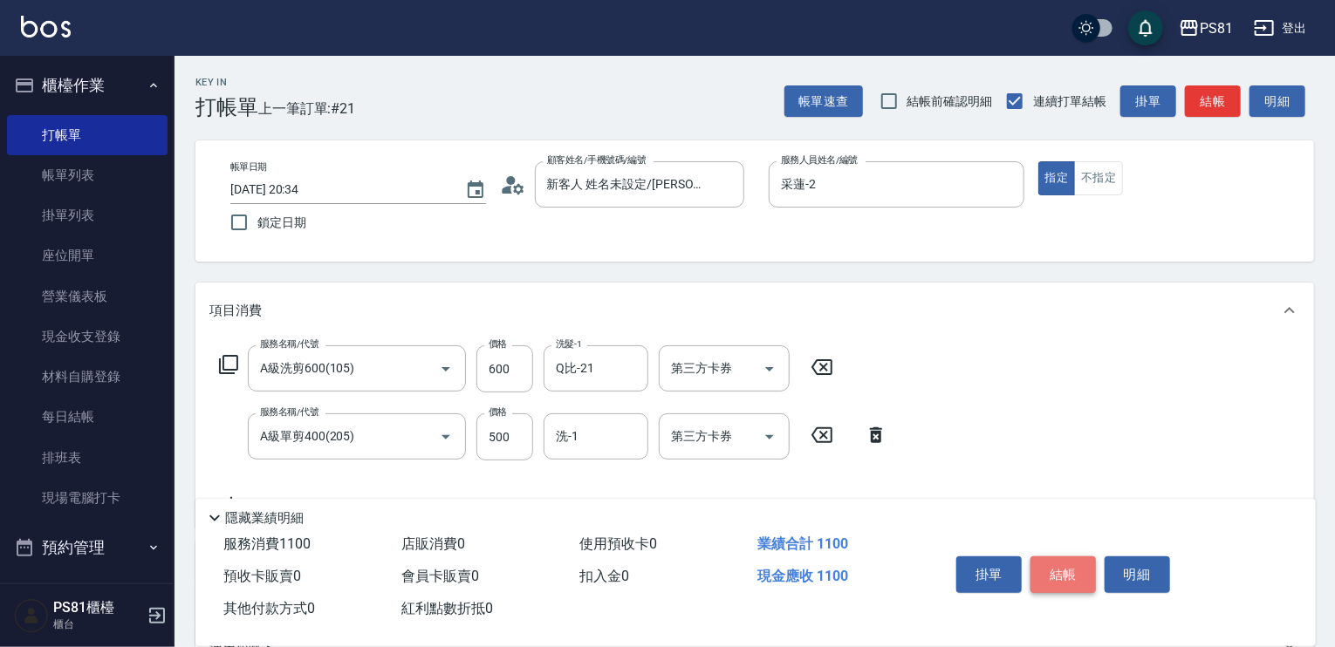
click at [1078, 556] on button "結帳" at bounding box center [1062, 574] width 65 height 37
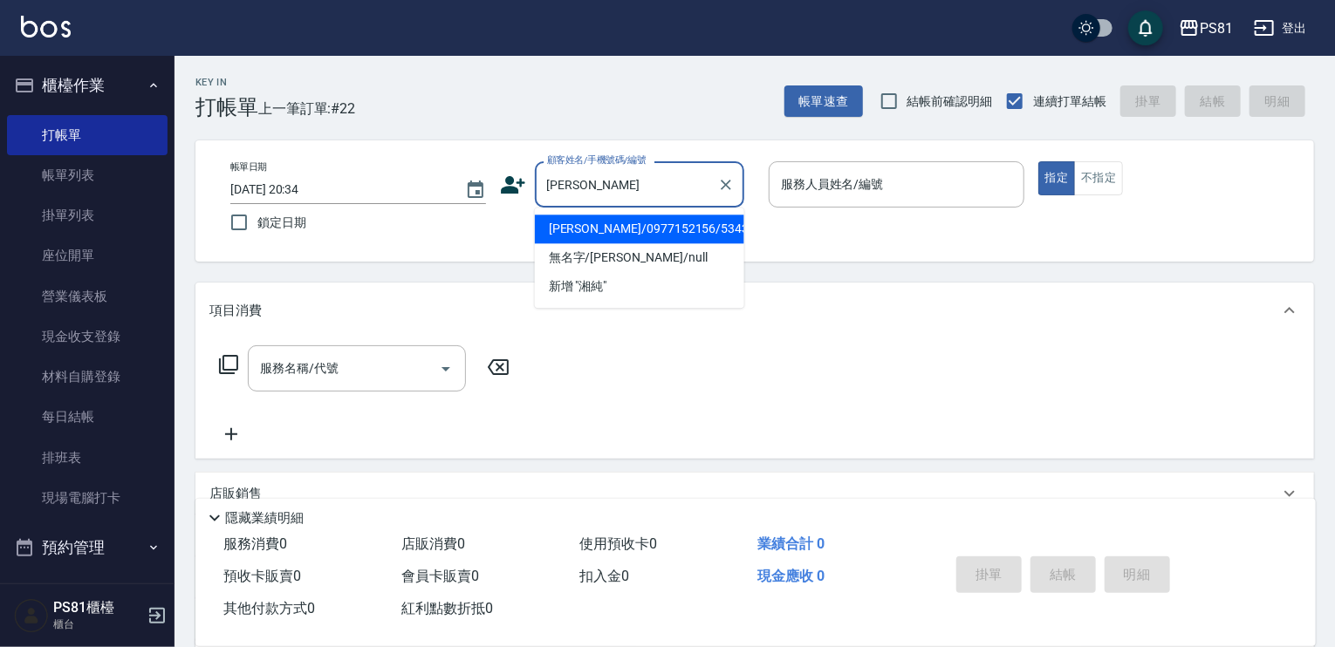
click at [611, 239] on li "[PERSON_NAME]/0977152156/5343" at bounding box center [639, 229] width 209 height 29
type input "[PERSON_NAME]/0977152156/5343"
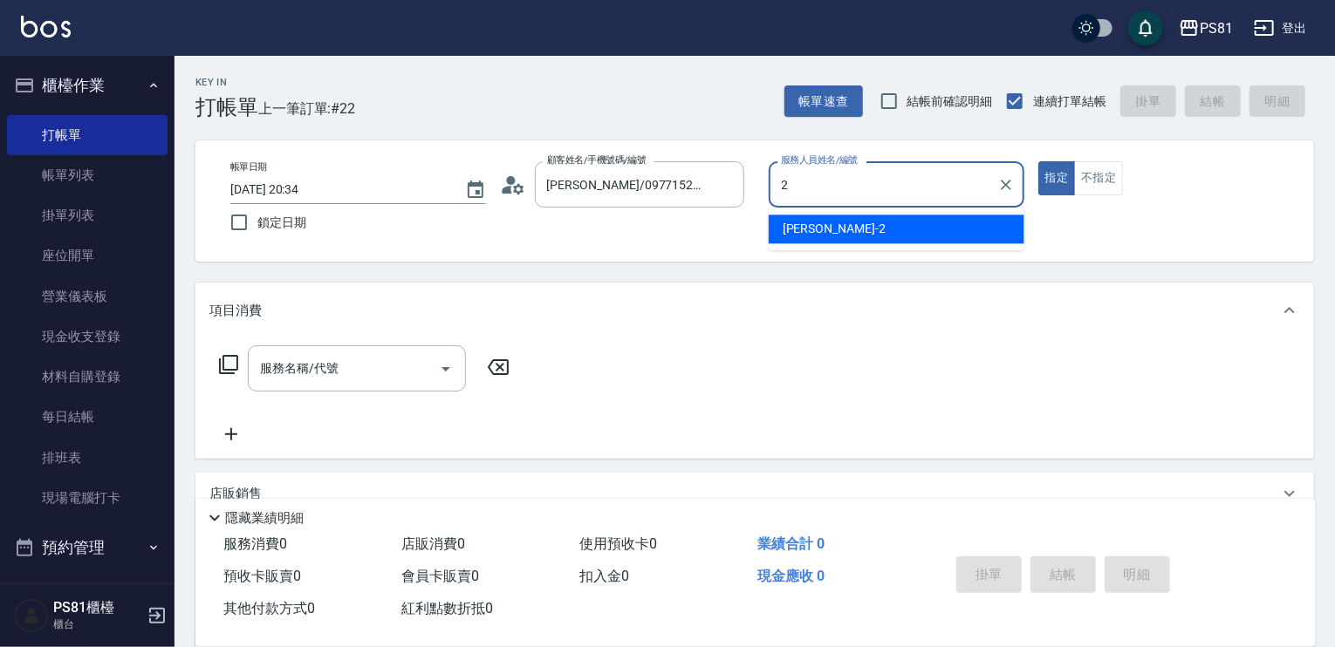
type input "采蓮-2"
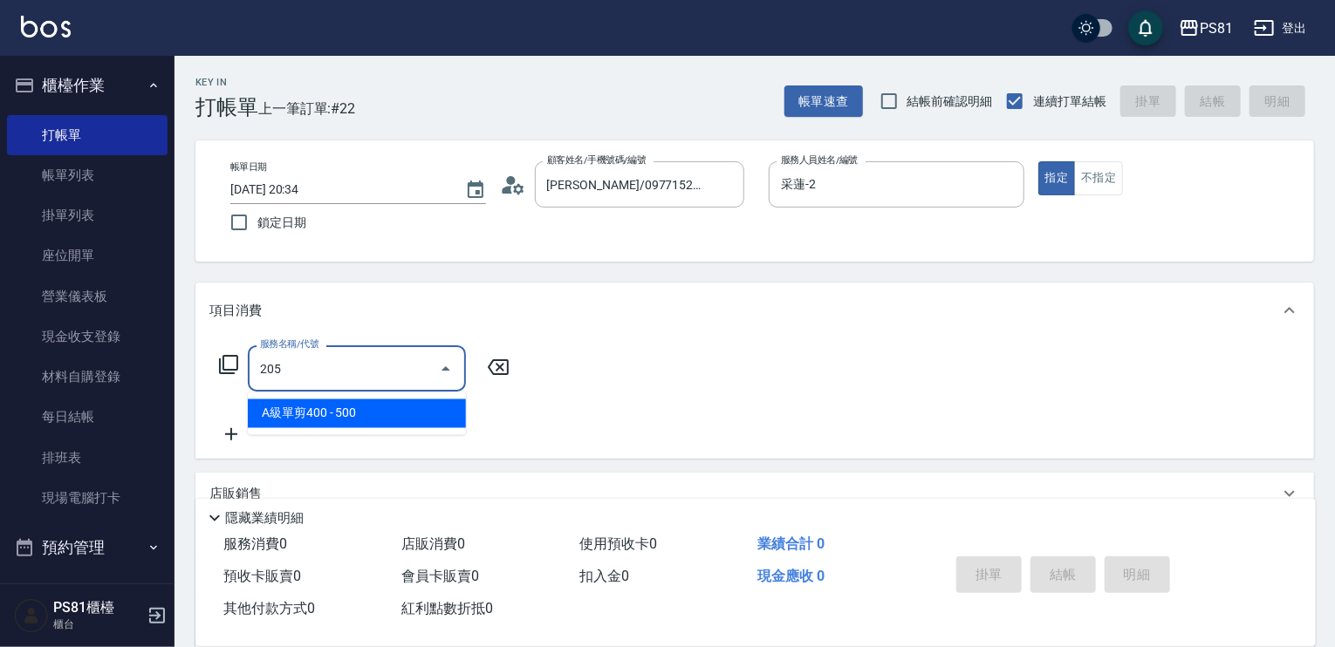
type input "A級單剪400(205)"
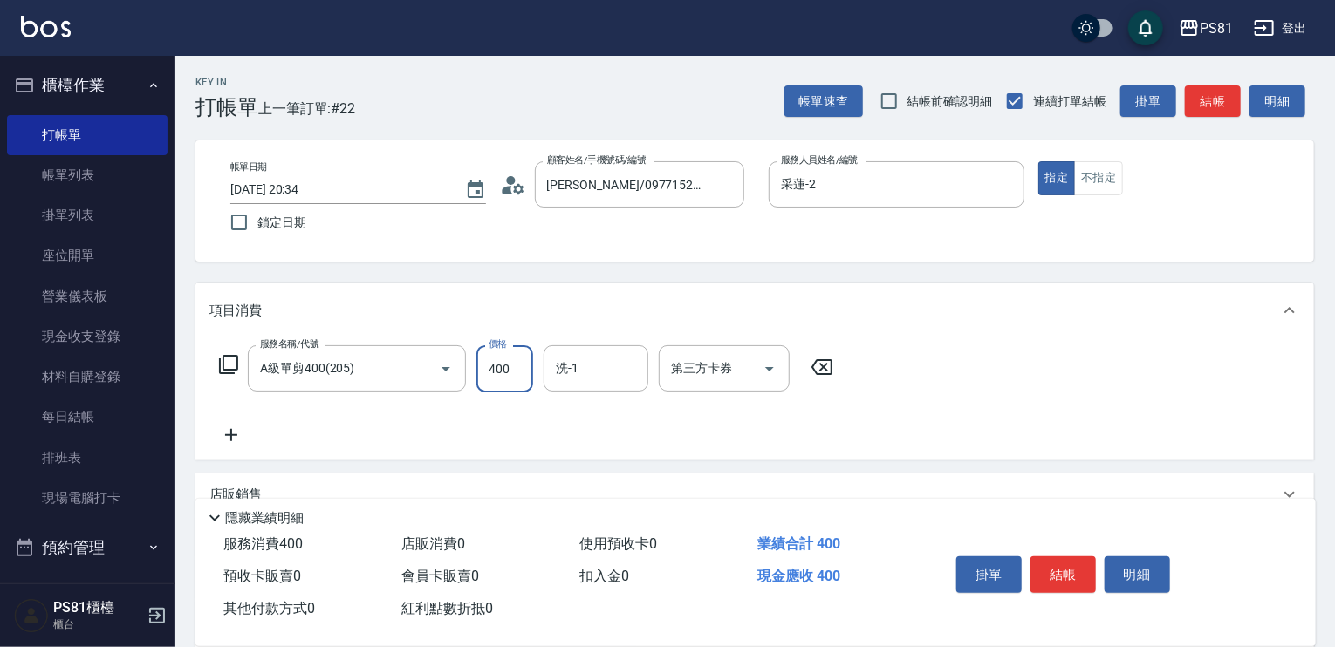
type input "400"
drag, startPoint x: 1030, startPoint y: 413, endPoint x: 1059, endPoint y: 592, distance: 181.1
click at [1034, 430] on div "服務名稱/代號 A級單剪400(205) 服務名稱/代號 價格 400 價格 洗-1 洗-1 第三方卡券 第三方卡券" at bounding box center [754, 398] width 1118 height 121
click at [1052, 570] on button "結帳" at bounding box center [1062, 574] width 65 height 37
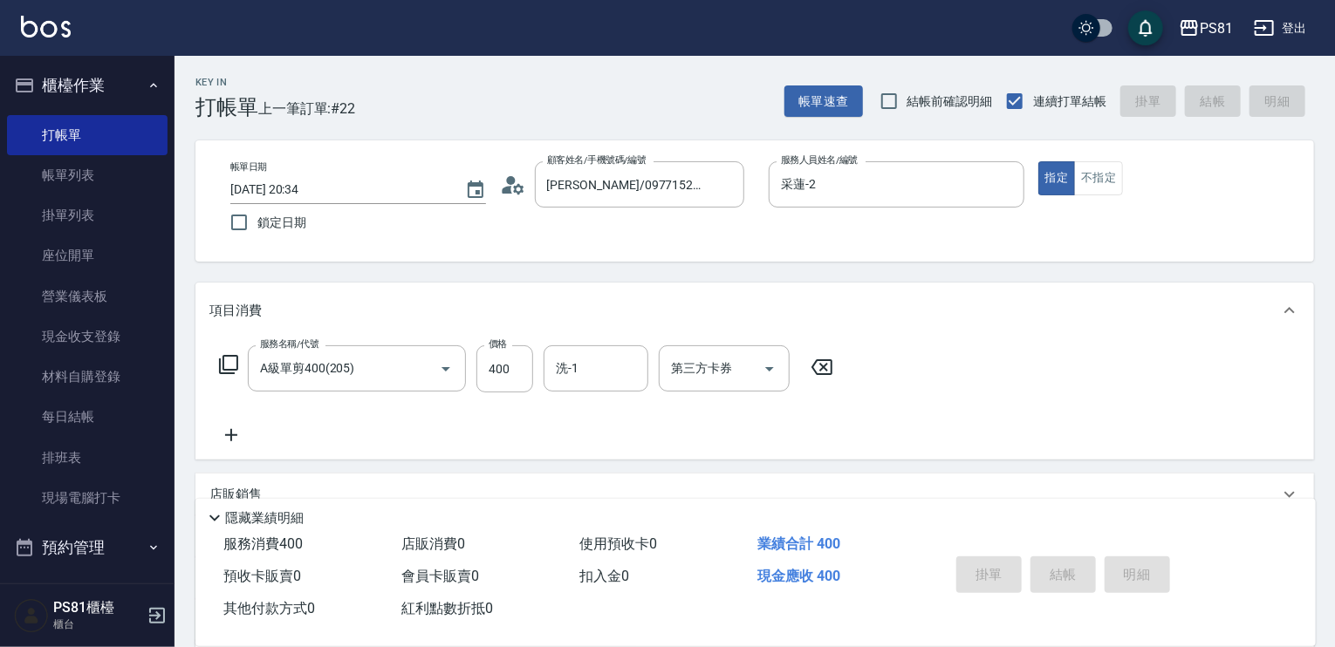
type input "[DATE] 20:35"
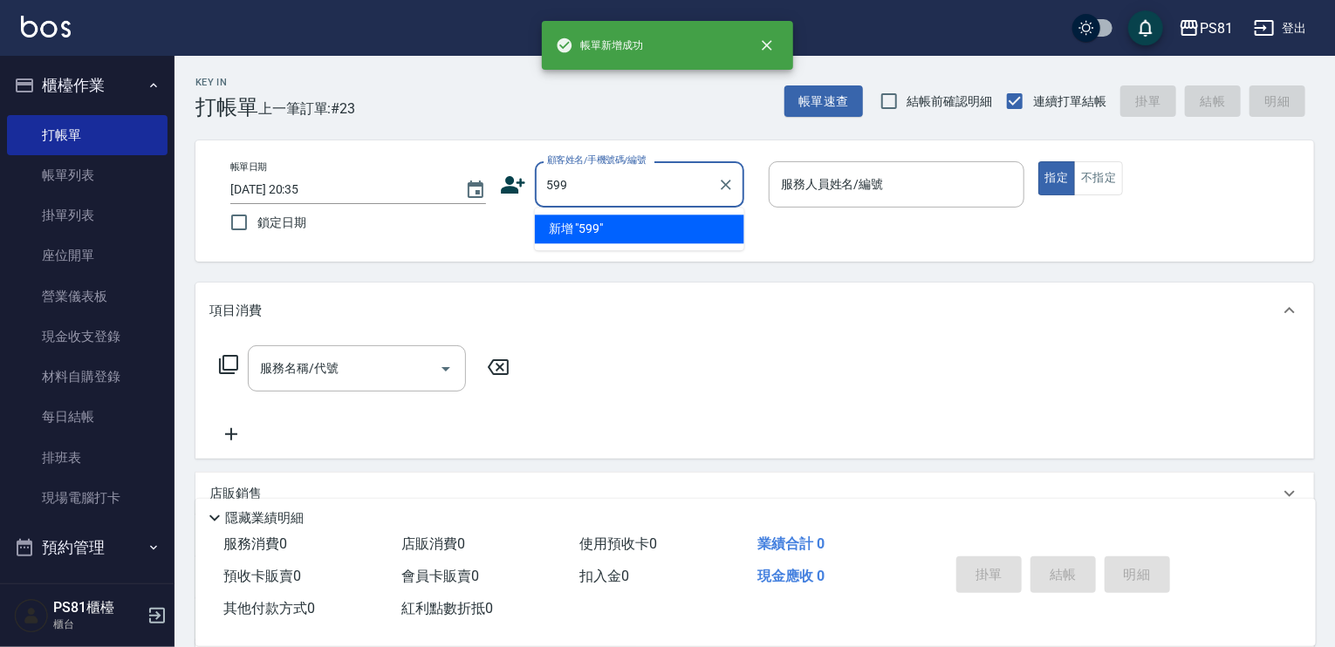
type input "[PERSON_NAME]/0906377177/599"
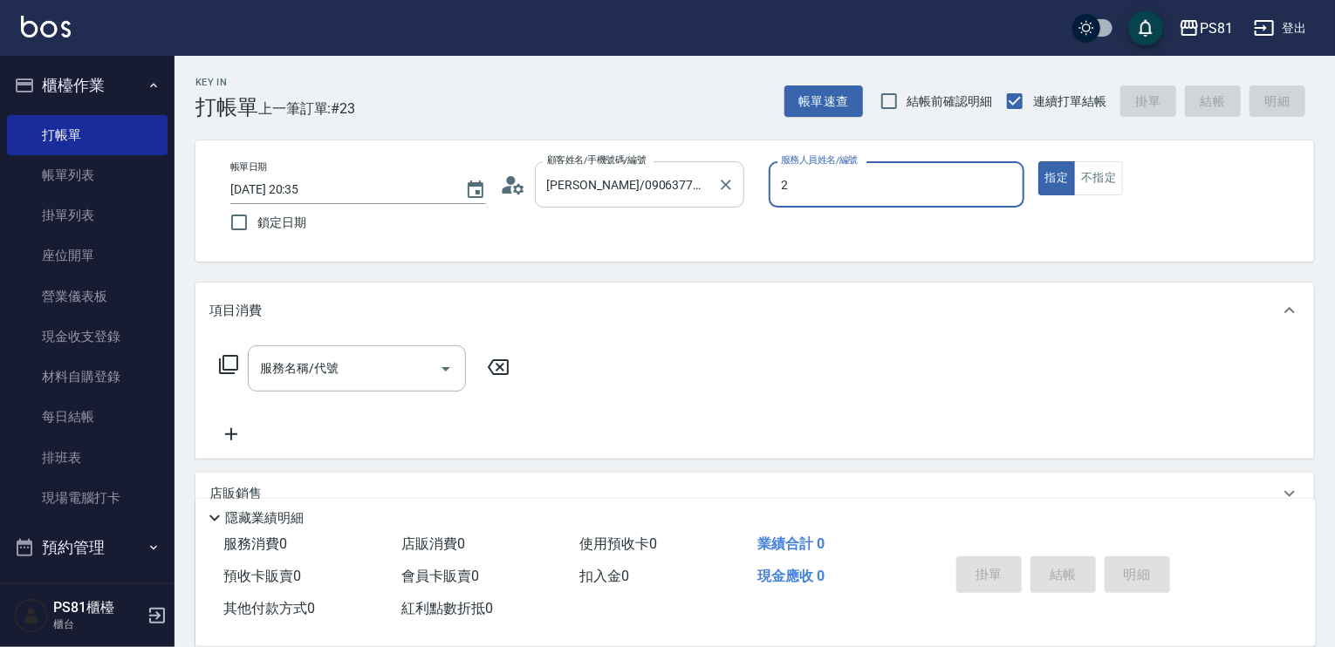
type input "采蓮-2"
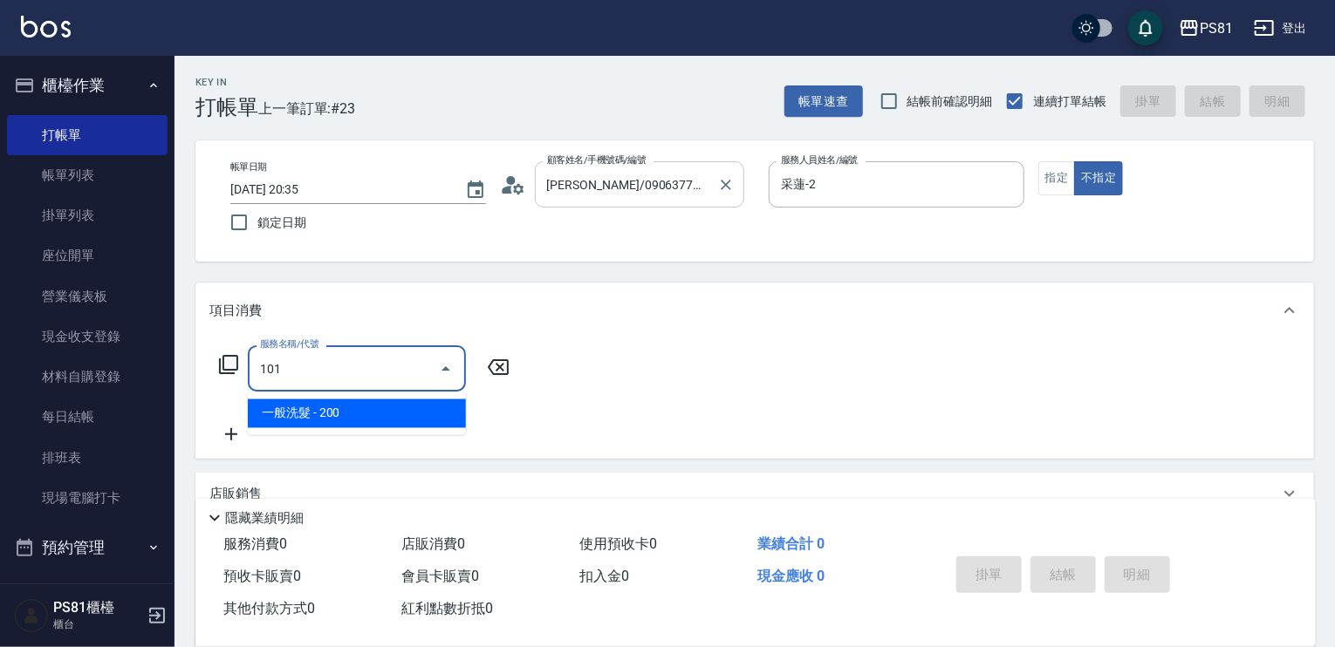
type input "一般洗髮(101)"
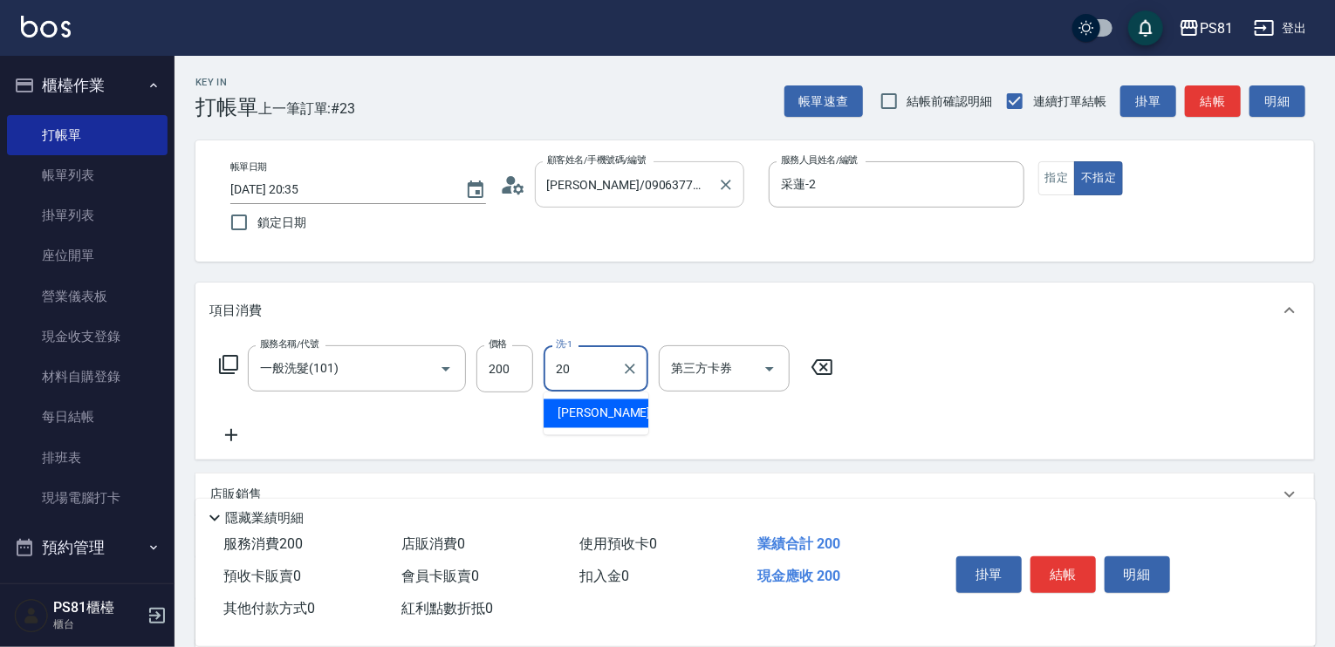
type input "[PERSON_NAME]-20"
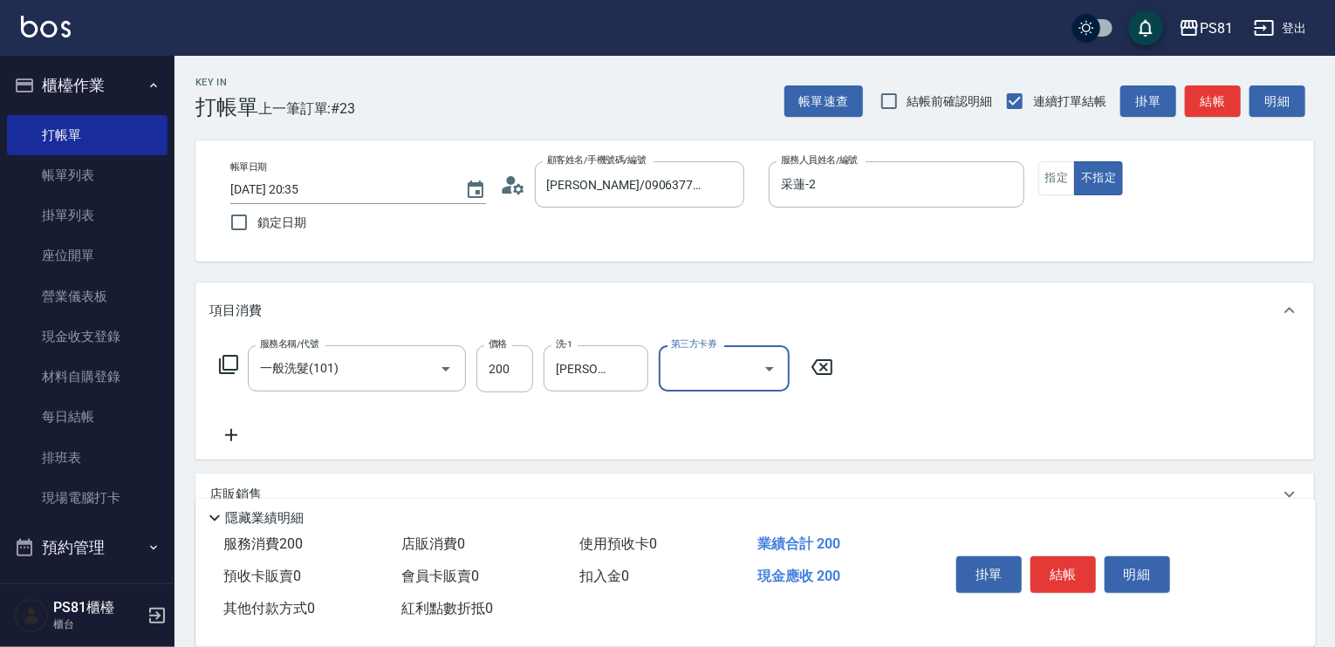
click at [980, 406] on div "服務名稱/代號 一般洗髮(101) 服務名稱/代號 價格 200 價格 洗-1 [PERSON_NAME]-20 洗-1 第三方卡券 第三方卡券" at bounding box center [754, 398] width 1118 height 121
click at [1061, 569] on button "結帳" at bounding box center [1062, 574] width 65 height 37
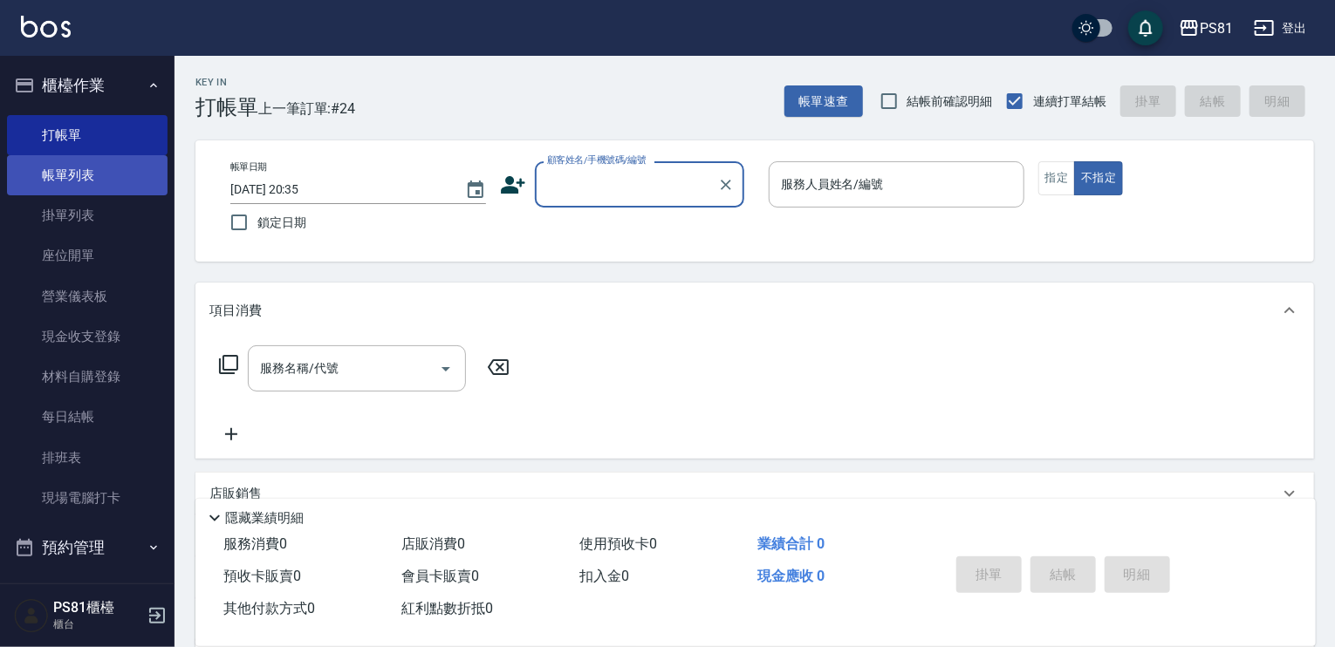
click at [67, 161] on link "帳單列表" at bounding box center [87, 175] width 160 height 40
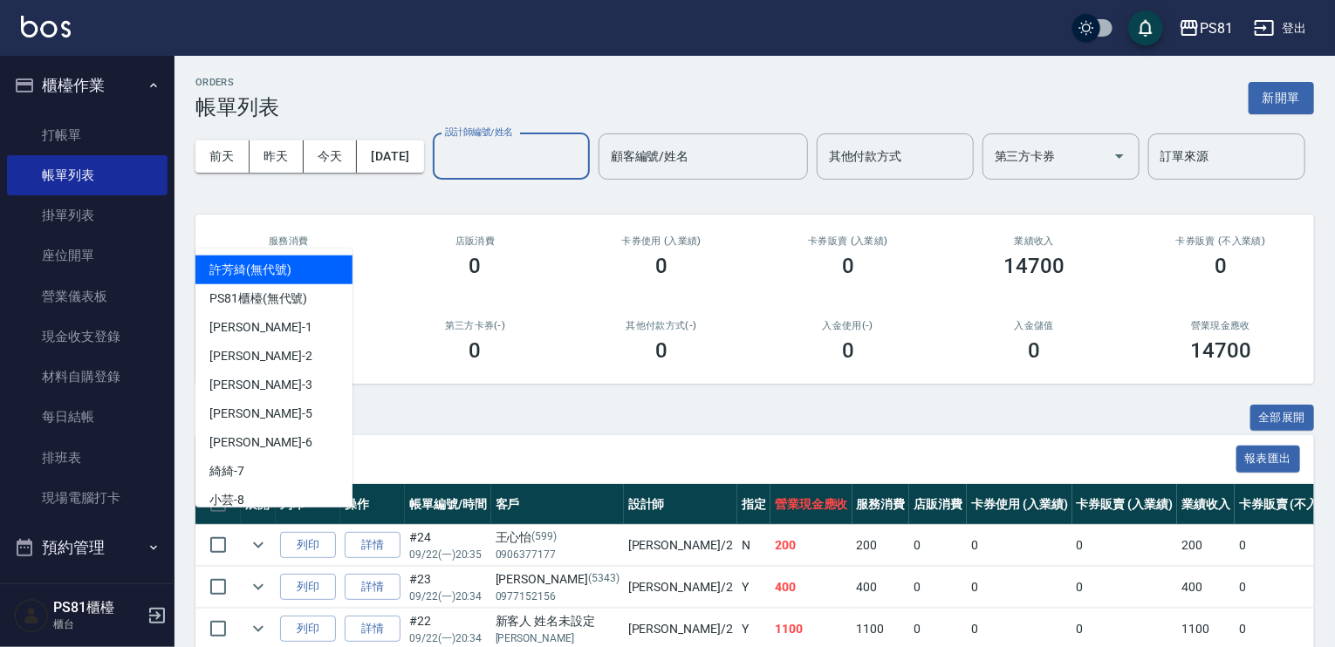
click at [440, 172] on input "設計師編號/姓名" at bounding box center [510, 156] width 141 height 31
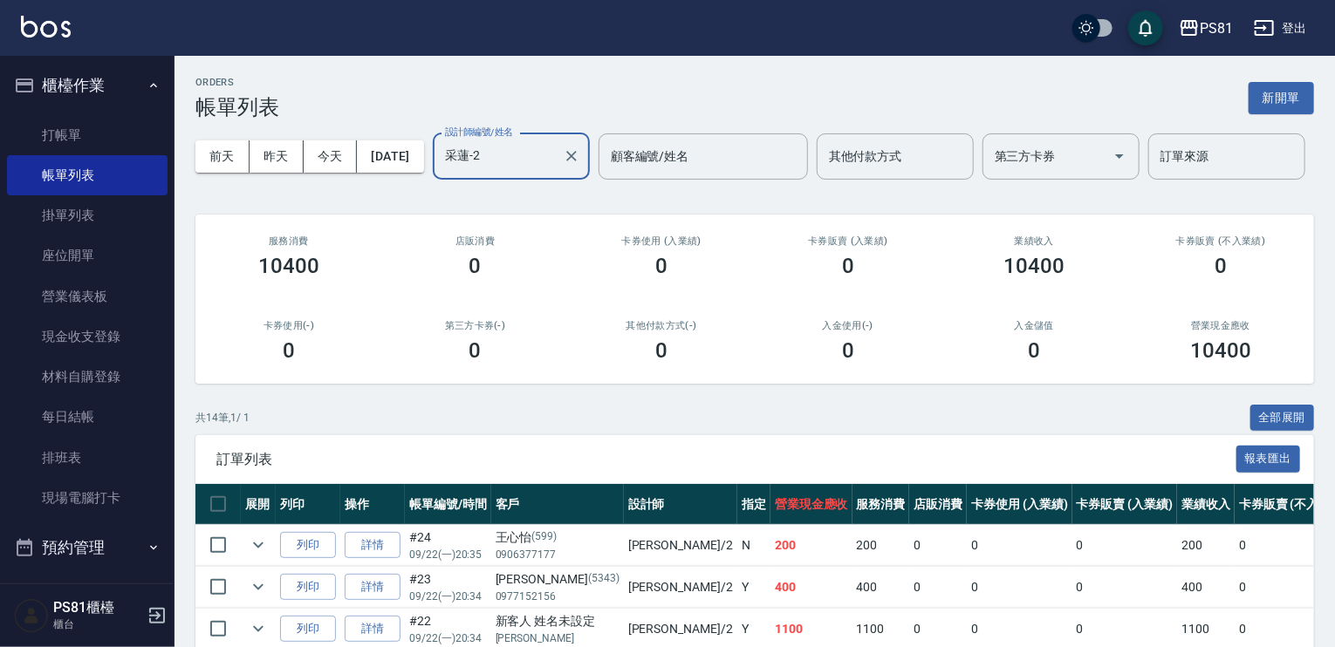
type input "采蓮-2"
click at [331, 374] on div "卡券使用(-) 0" at bounding box center [288, 341] width 187 height 85
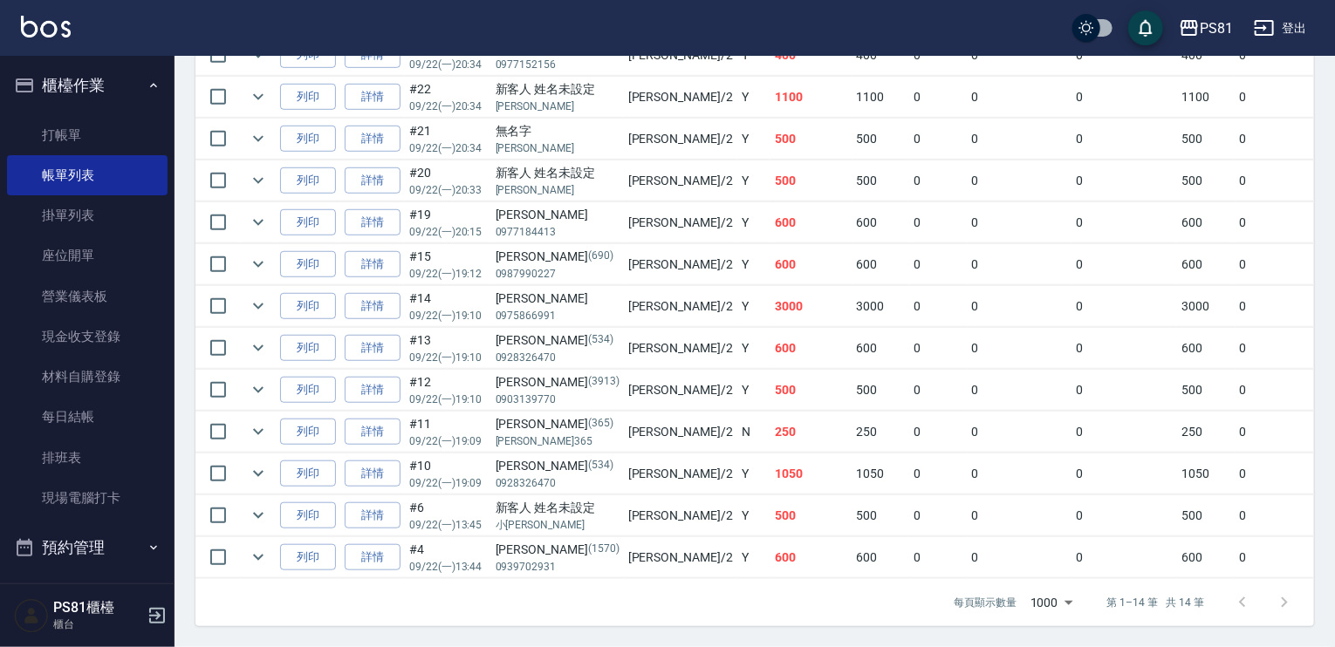
scroll to position [596, 0]
click at [770, 511] on td "500" at bounding box center [811, 515] width 82 height 41
click at [770, 510] on td "500" at bounding box center [811, 515] width 82 height 41
click at [770, 438] on td "250" at bounding box center [811, 432] width 82 height 41
click at [770, 382] on td "500" at bounding box center [811, 390] width 82 height 41
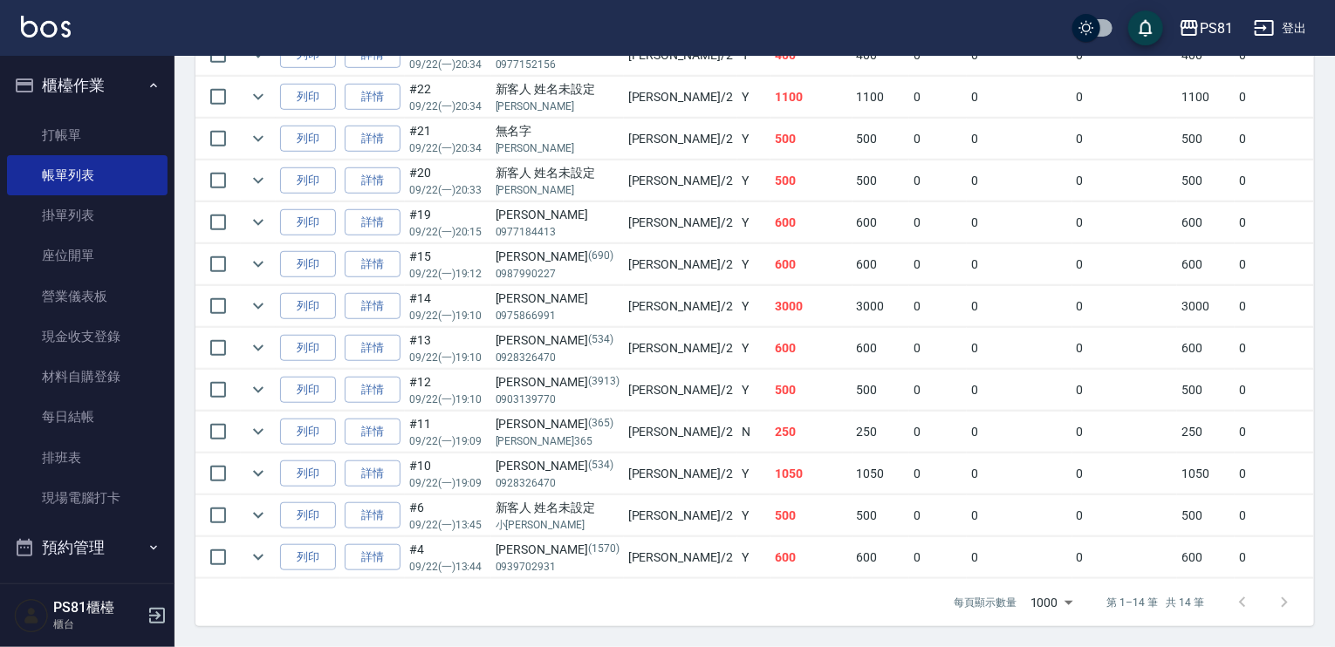
click at [737, 334] on td "Y" at bounding box center [753, 348] width 33 height 41
click at [770, 307] on td "3000" at bounding box center [811, 306] width 82 height 41
click at [770, 249] on td "600" at bounding box center [811, 264] width 82 height 41
click at [737, 223] on td "Y" at bounding box center [753, 222] width 33 height 41
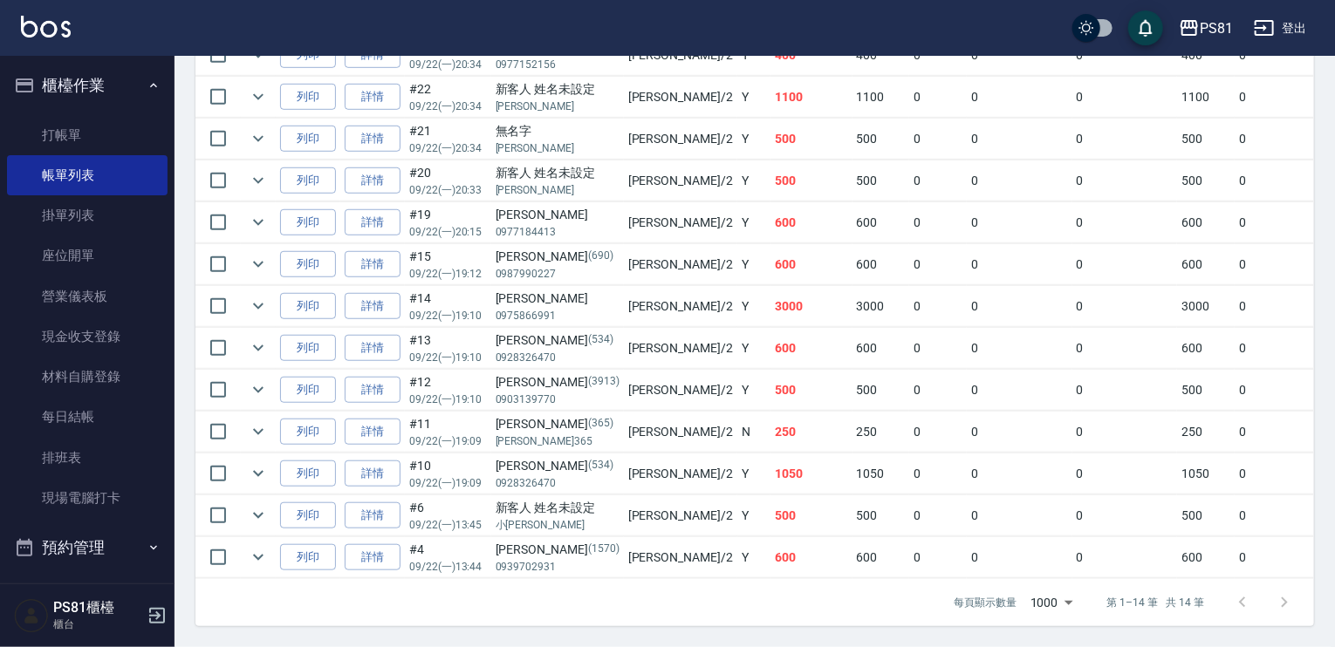
click at [770, 231] on td "600" at bounding box center [811, 222] width 82 height 41
click at [770, 204] on td "600" at bounding box center [811, 222] width 82 height 41
click at [770, 175] on td "500" at bounding box center [811, 180] width 82 height 41
click at [770, 147] on td "500" at bounding box center [811, 139] width 82 height 41
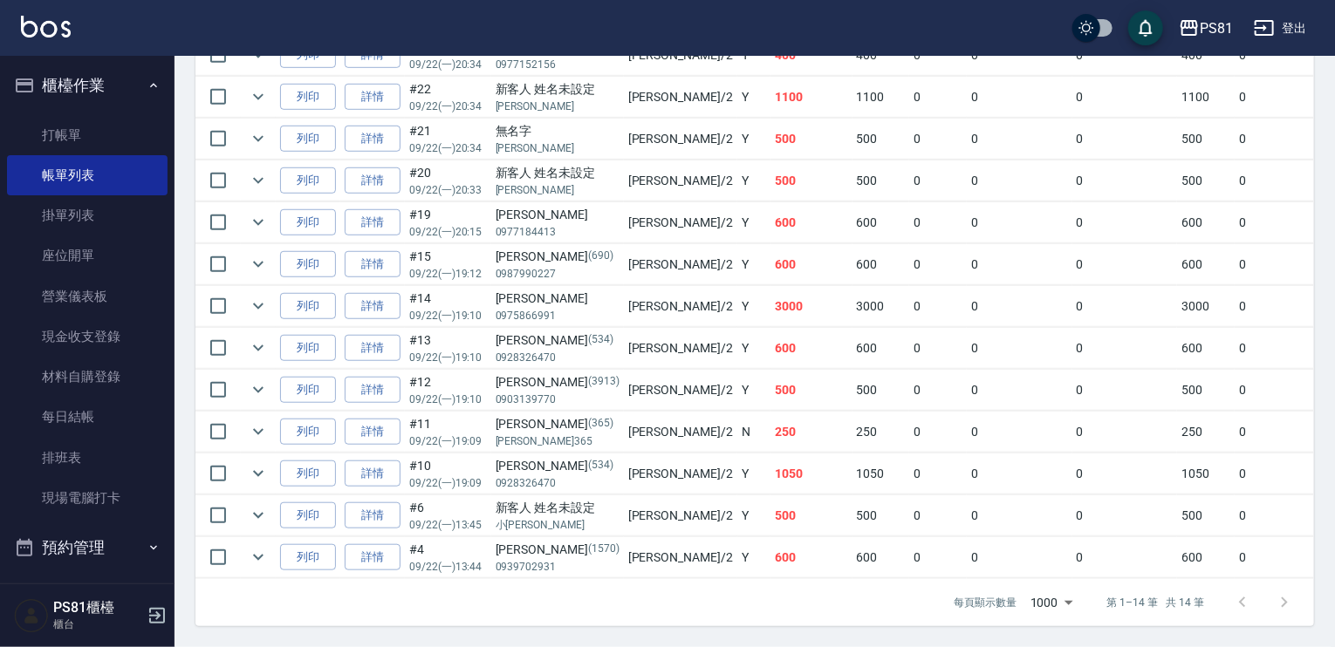
scroll to position [509, 0]
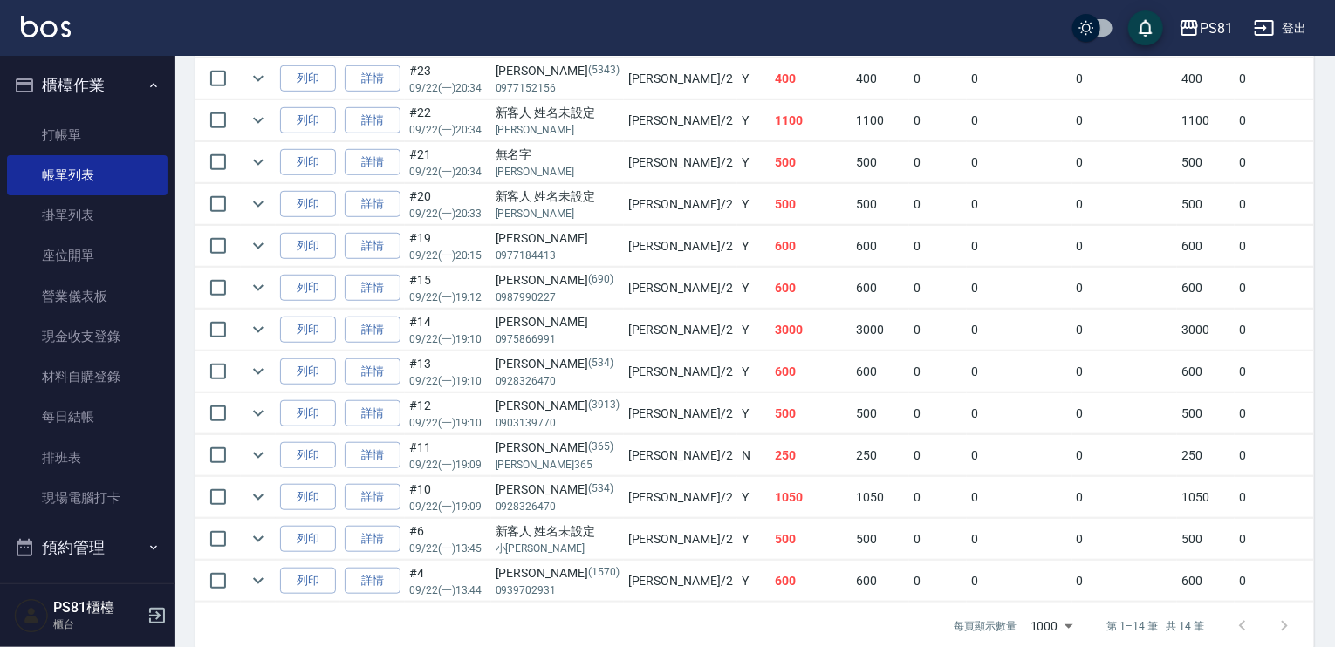
click at [770, 141] on td "1100" at bounding box center [811, 120] width 82 height 41
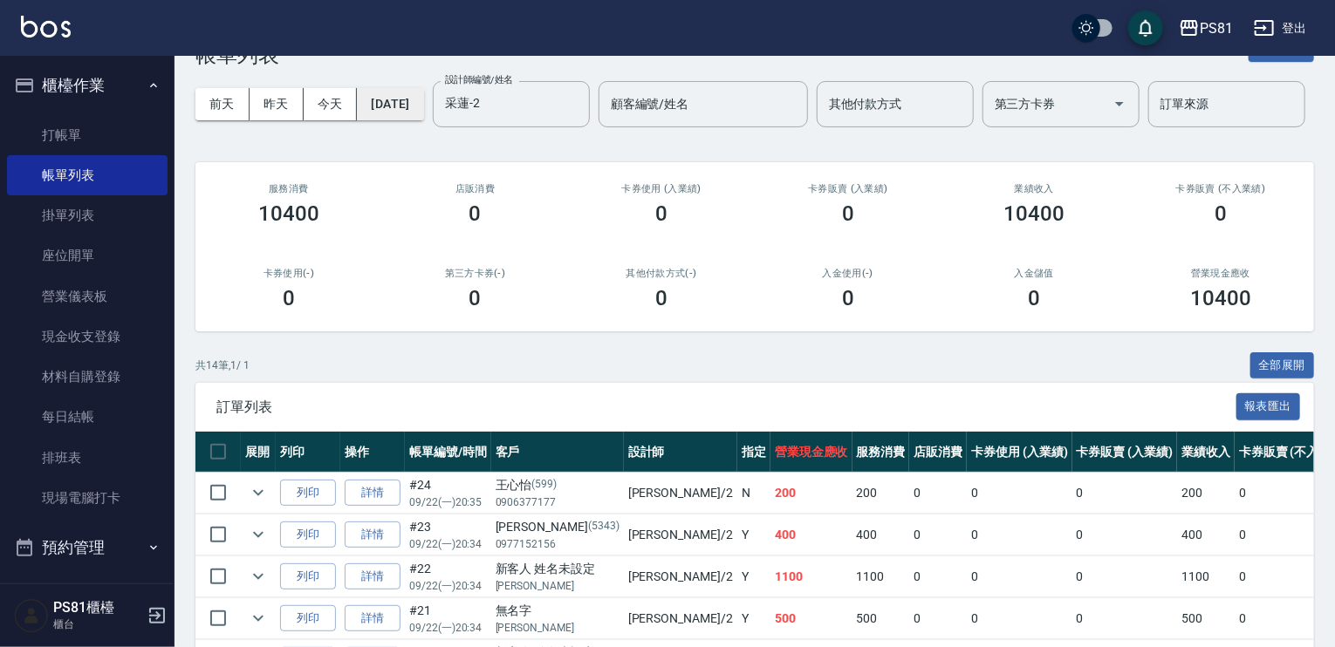
scroll to position [0, 0]
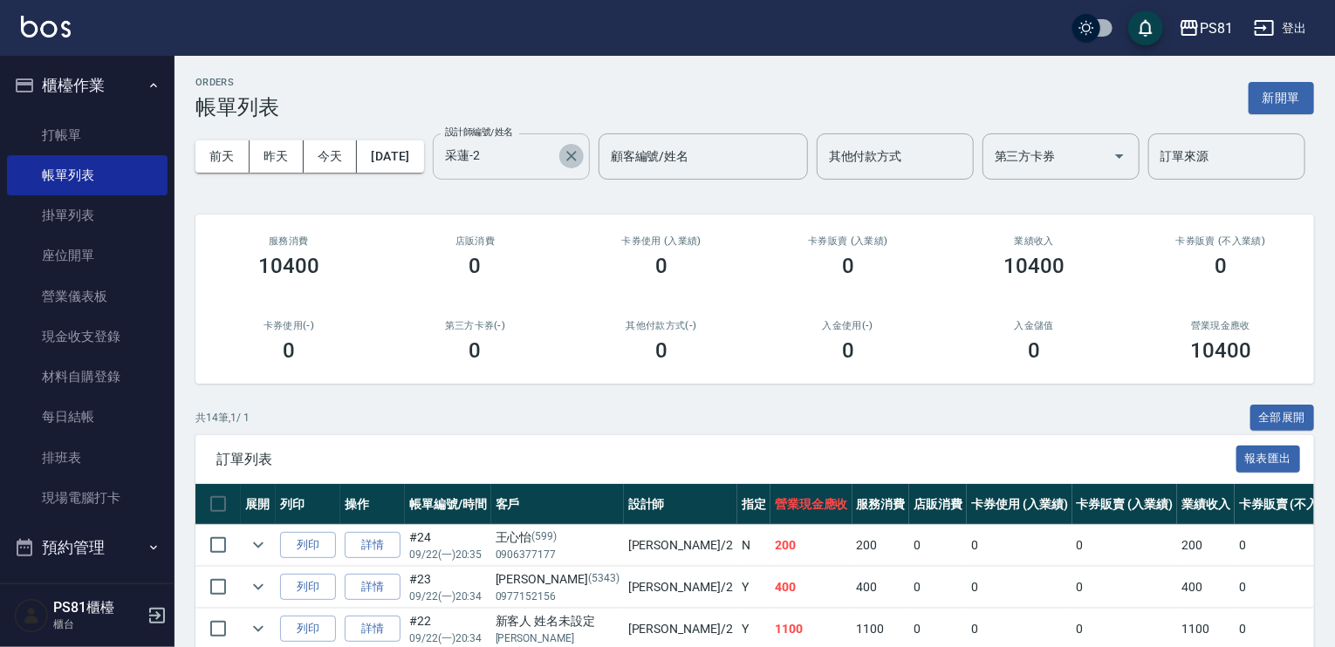
click at [566, 161] on icon "Clear" at bounding box center [571, 156] width 10 height 10
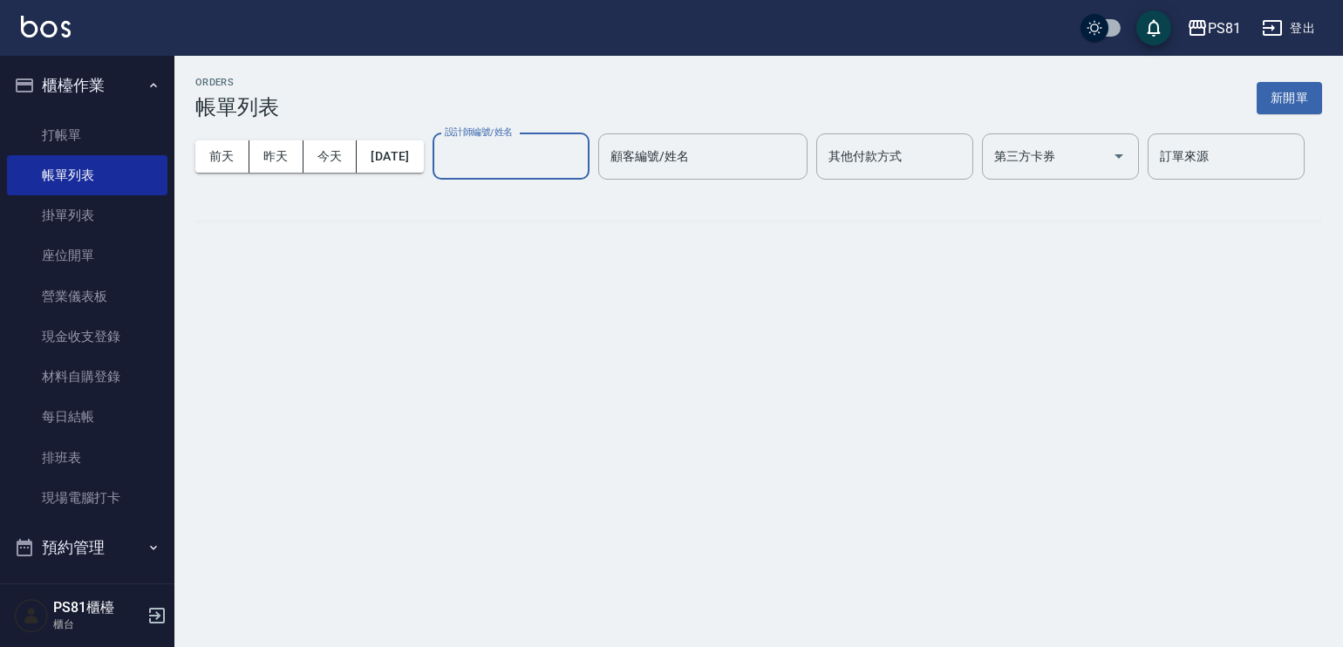
click at [440, 172] on input "設計師編號/姓名" at bounding box center [510, 156] width 141 height 31
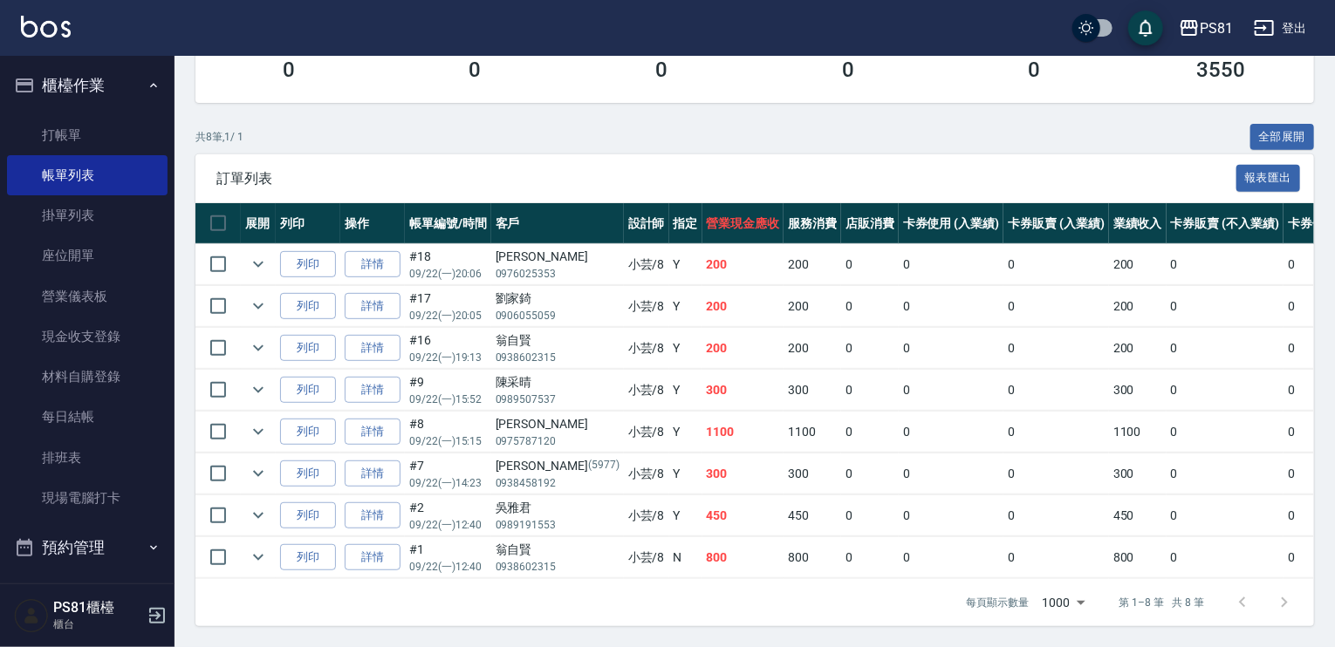
scroll to position [346, 0]
type input "小芸-8"
drag, startPoint x: 642, startPoint y: 420, endPoint x: 717, endPoint y: 408, distance: 75.9
click at [717, 412] on tr "列印 詳情 #8 09/22 (一) 15:15 [PERSON_NAME]0975787120 小芸 /8 Y 1100 1100 0 0 0 1100 0…" at bounding box center [944, 432] width 1499 height 41
click at [702, 437] on td "1100" at bounding box center [743, 432] width 82 height 41
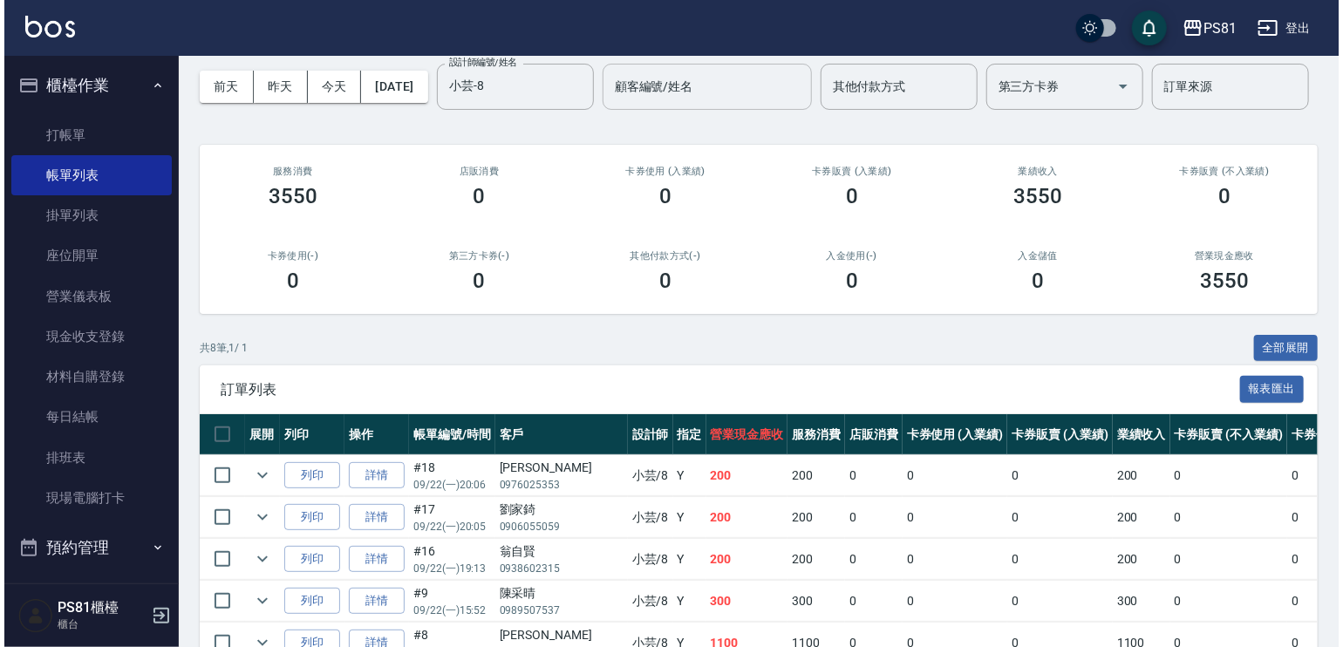
scroll to position [0, 0]
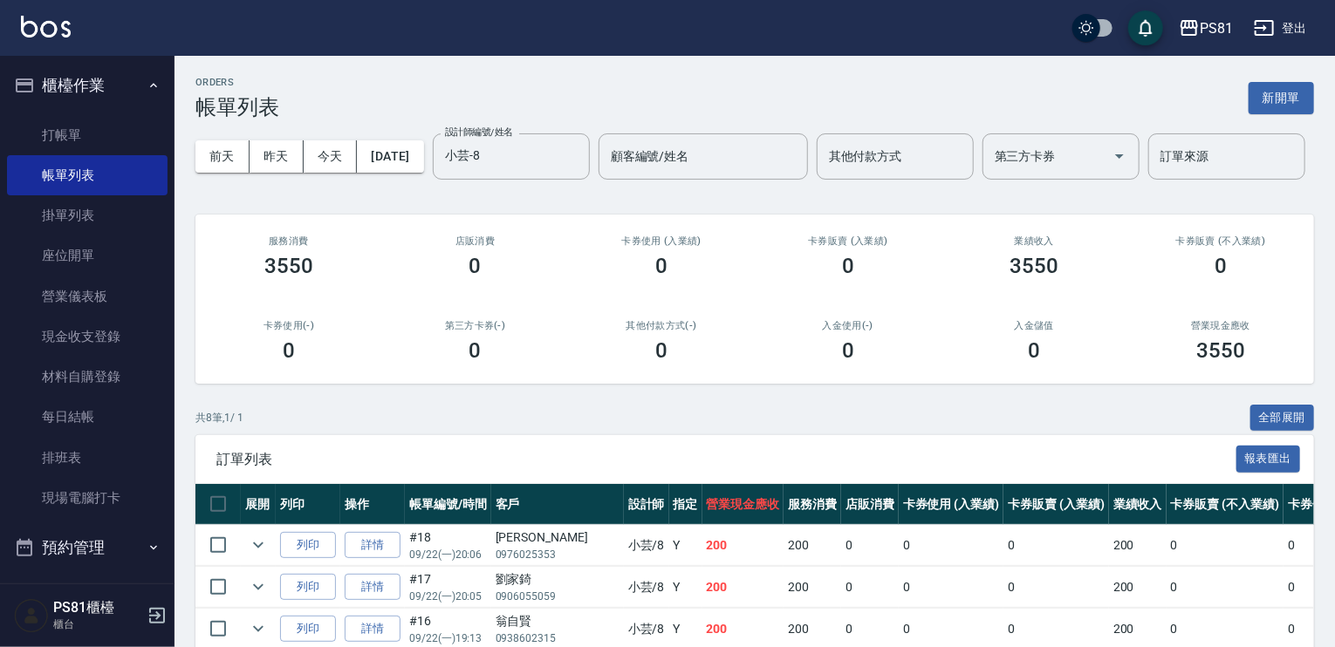
click at [79, 79] on button "櫃檯作業" at bounding box center [87, 85] width 160 height 45
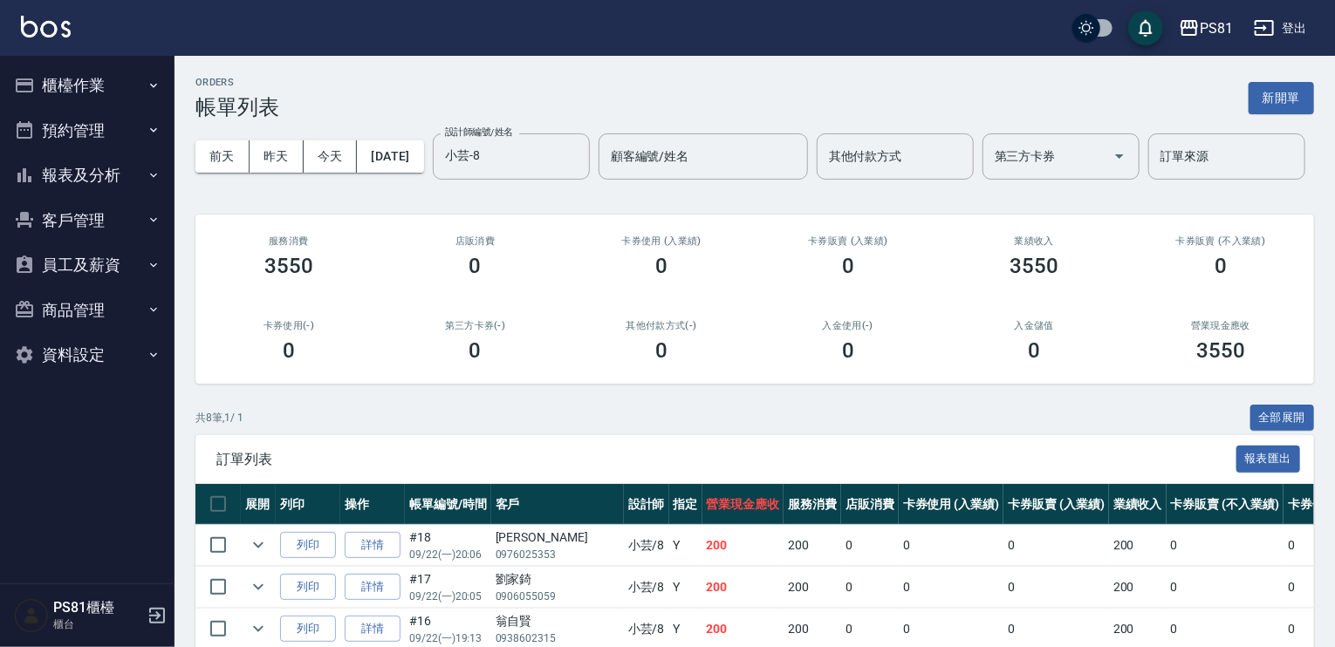
click at [148, 172] on icon "button" at bounding box center [154, 175] width 14 height 14
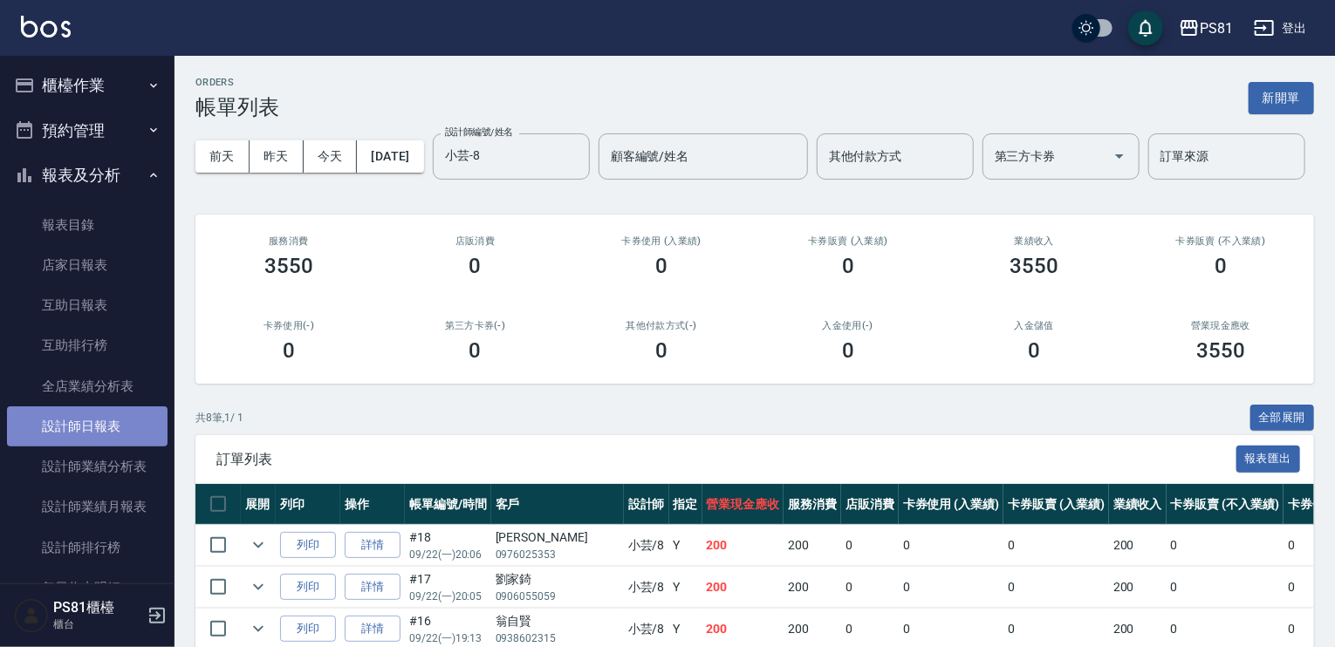
click at [118, 434] on link "設計師日報表" at bounding box center [87, 426] width 160 height 40
